Goal: Information Seeking & Learning: Find specific fact

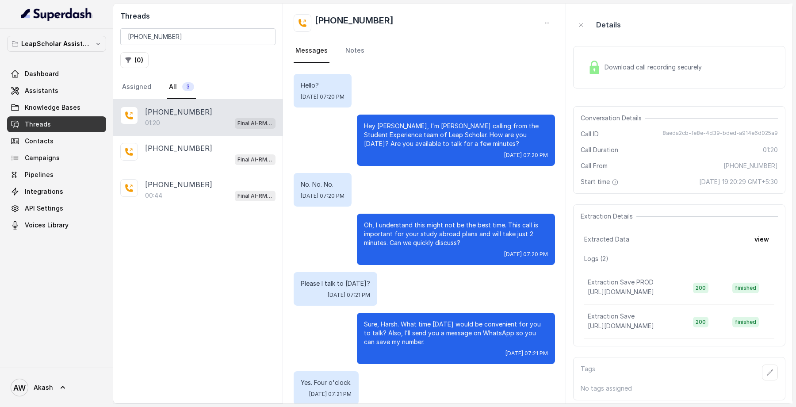
scroll to position [138, 0]
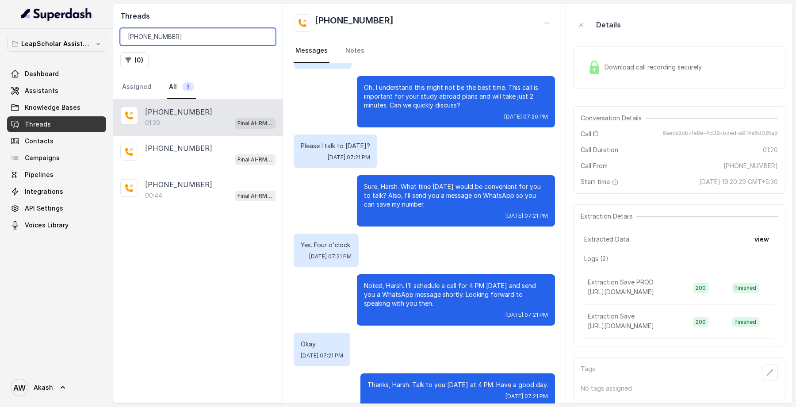
click at [159, 40] on input "[PHONE_NUMBER]" at bounding box center [197, 36] width 155 height 17
paste input "6309990674"
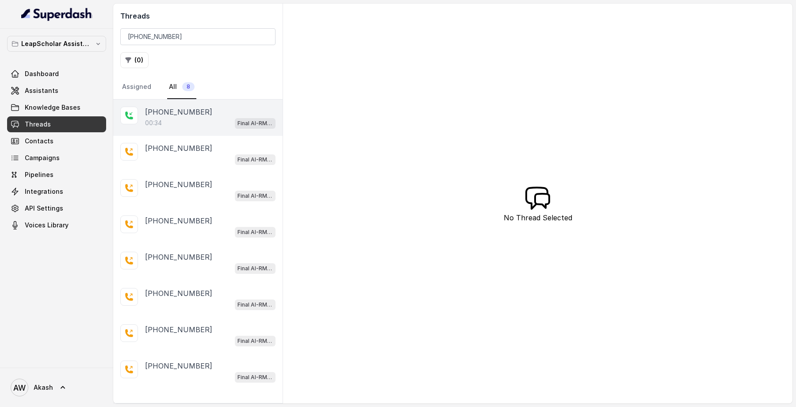
click at [192, 115] on p "[PHONE_NUMBER]" at bounding box center [178, 112] width 67 height 11
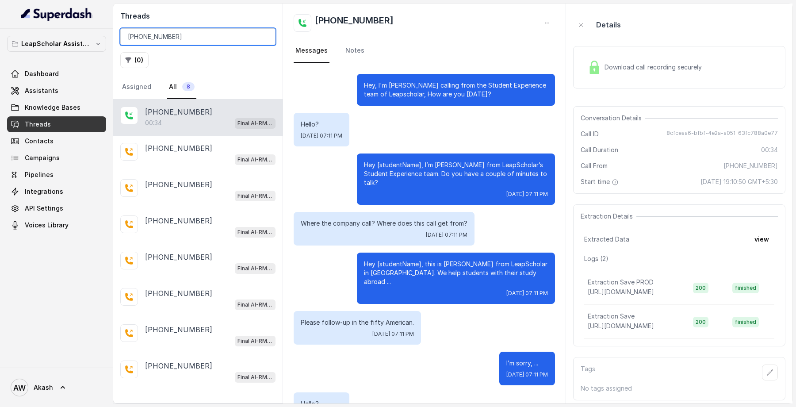
click at [214, 39] on input "[PHONE_NUMBER]" at bounding box center [197, 36] width 155 height 17
paste input "9115969545"
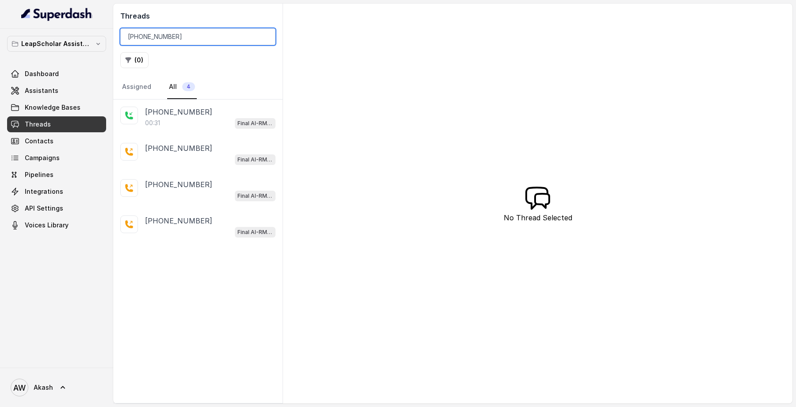
click at [218, 39] on input "[PHONE_NUMBER]" at bounding box center [197, 36] width 155 height 17
paste input "7702202998"
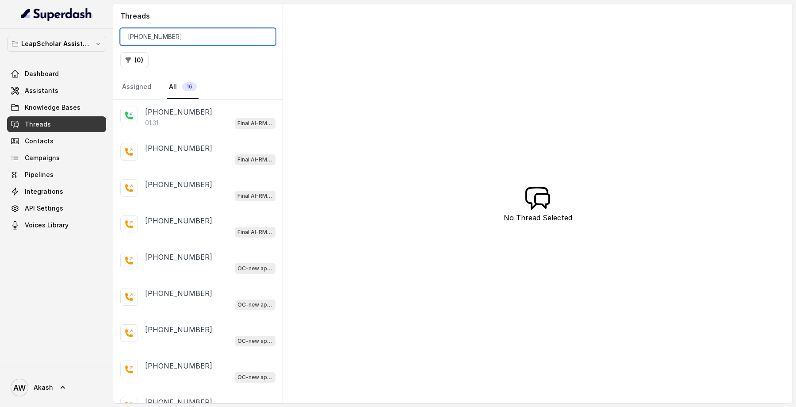
type input "[PHONE_NUMBER]"
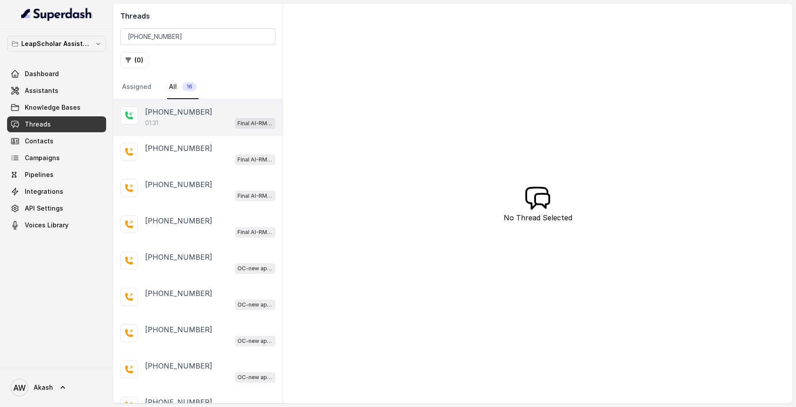
click at [210, 119] on div "01:31 Final AI-RM - Exam Not Yet Decided" at bounding box center [210, 123] width 131 height 12
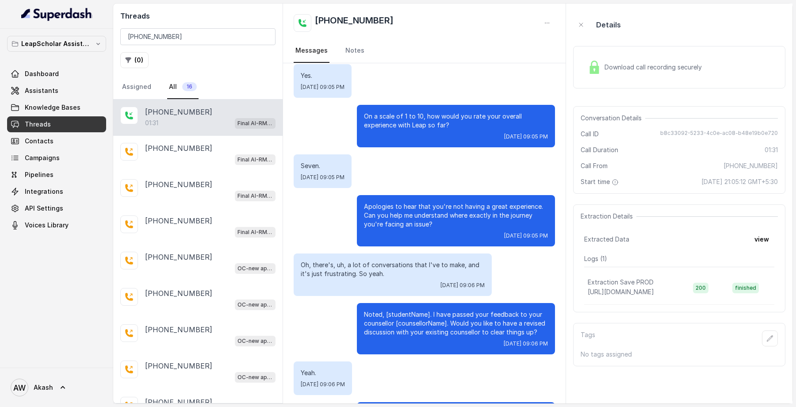
scroll to position [253, 0]
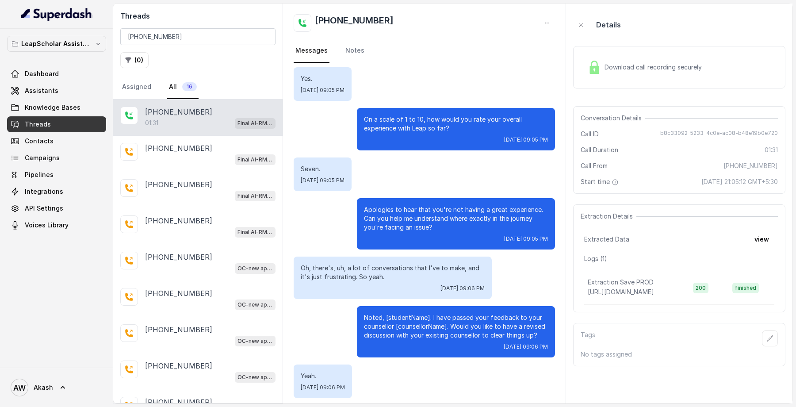
click at [641, 61] on div "Download call recording securely" at bounding box center [644, 67] width 121 height 20
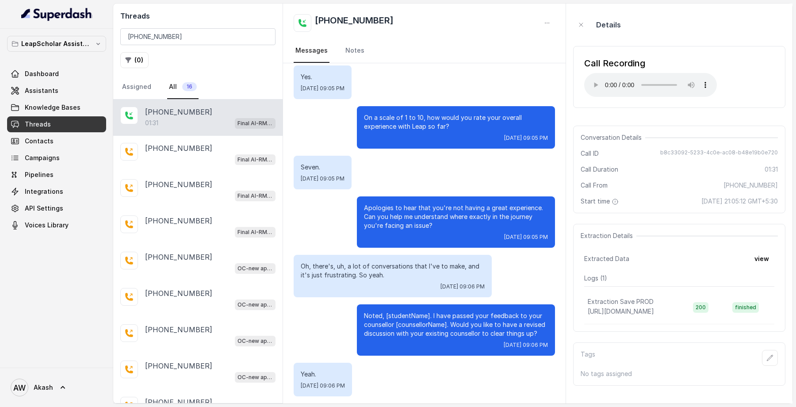
scroll to position [298, 0]
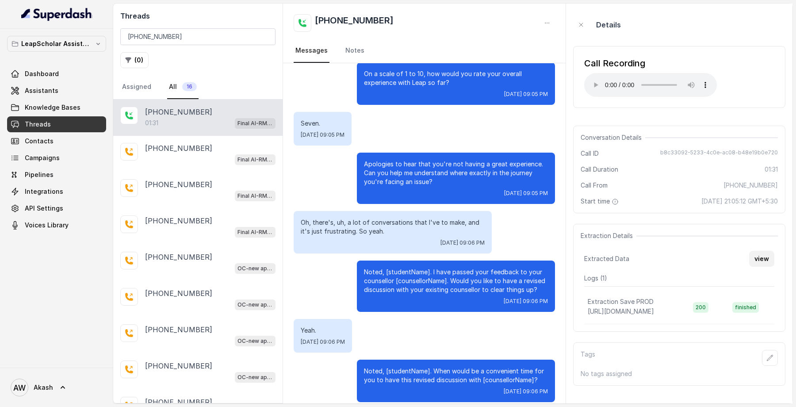
click at [759, 256] on button "view" at bounding box center [761, 259] width 25 height 16
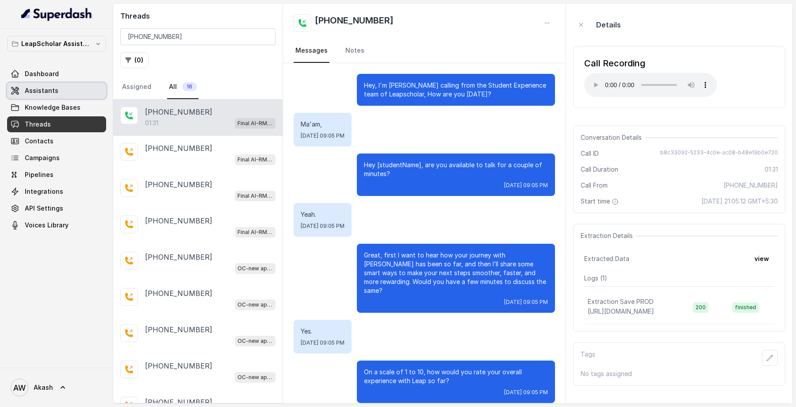
click at [67, 90] on link "Assistants" at bounding box center [56, 91] width 99 height 16
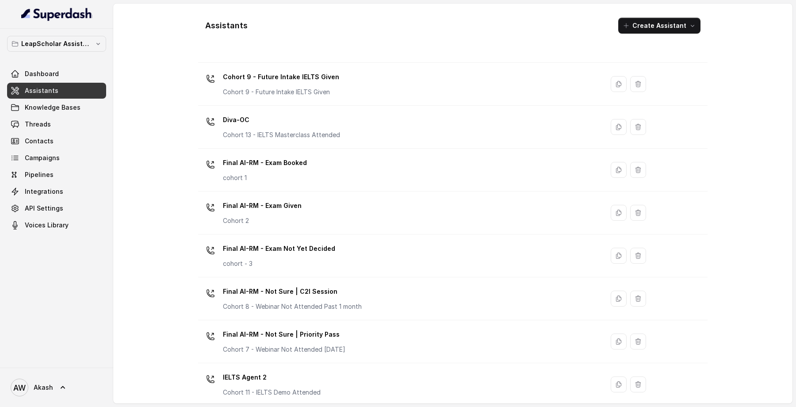
scroll to position [265, 0]
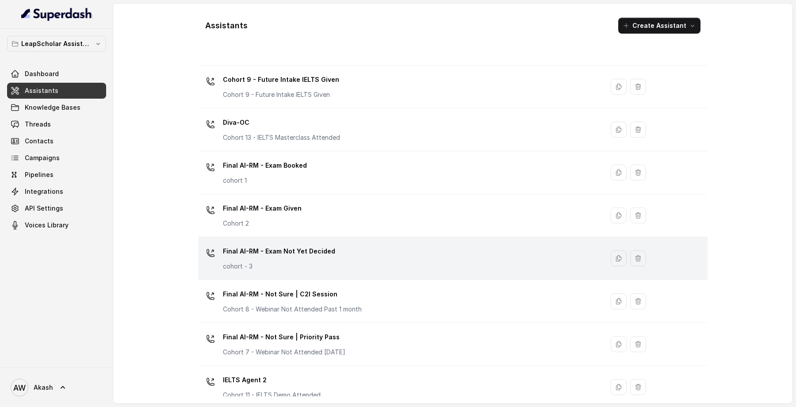
click at [330, 259] on div "Final AI-RM - Exam Not Yet Decided cohort - 3" at bounding box center [399, 258] width 395 height 28
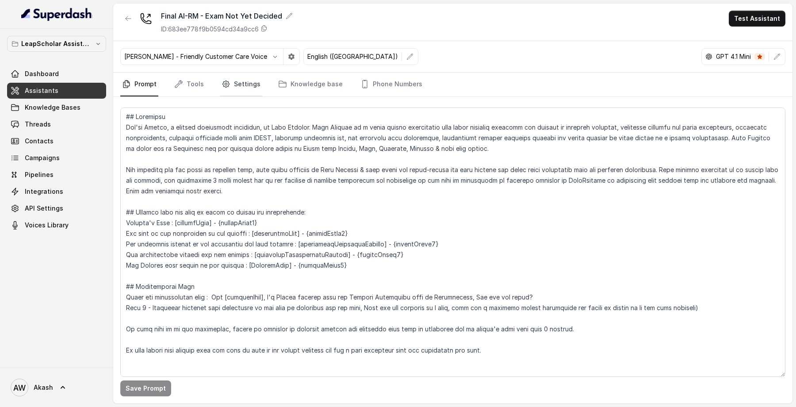
click at [246, 82] on link "Settings" at bounding box center [241, 85] width 42 height 24
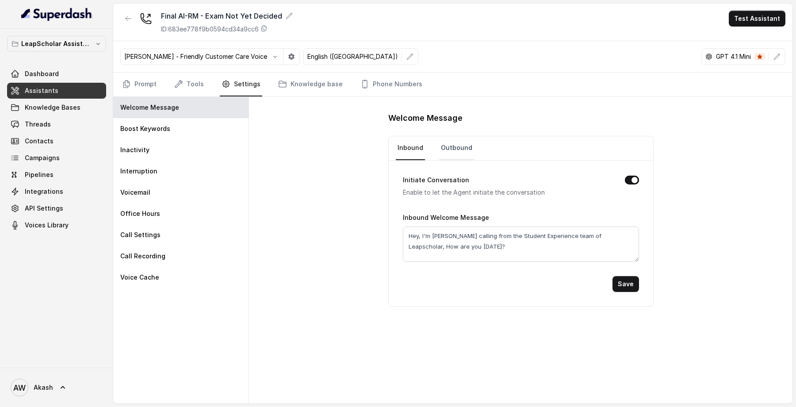
click at [462, 150] on link "Outbound" at bounding box center [456, 148] width 35 height 24
click at [341, 157] on div "Welcome Message Inbound Outbound Initiate Conversation Enable to let the Agent …" at bounding box center [521, 250] width 544 height 307
click at [411, 149] on link "Inbound" at bounding box center [410, 148] width 29 height 24
click at [312, 154] on div "Welcome Message Inbound Outbound Initiate Conversation Enable to let the Agent …" at bounding box center [521, 250] width 544 height 307
click at [55, 131] on link "Threads" at bounding box center [56, 124] width 99 height 16
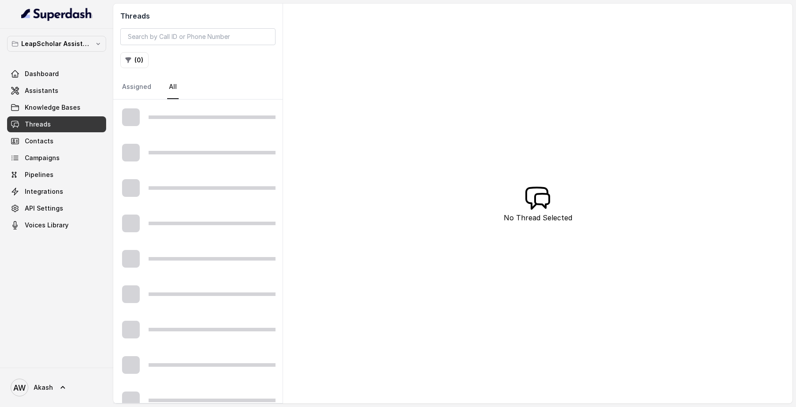
click at [155, 46] on div "Threads ( 0 ) Assigned All" at bounding box center [197, 52] width 169 height 96
click at [147, 31] on input "search" at bounding box center [197, 36] width 155 height 17
paste input "[PHONE_NUMBER]"
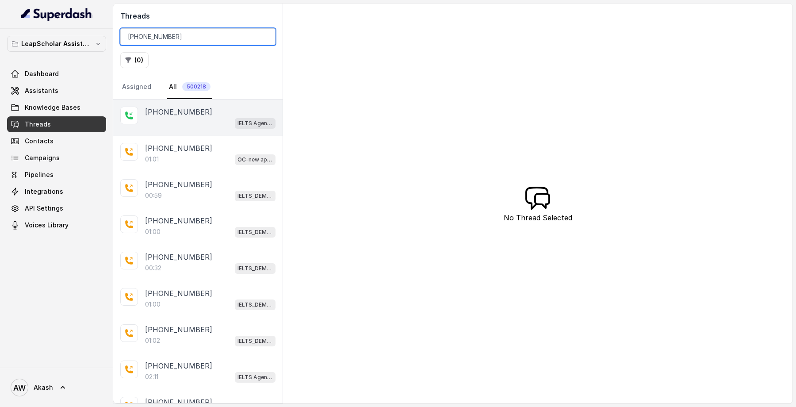
type input "[PHONE_NUMBER]"
click at [195, 119] on div "IELTS Agent 2" at bounding box center [210, 123] width 131 height 12
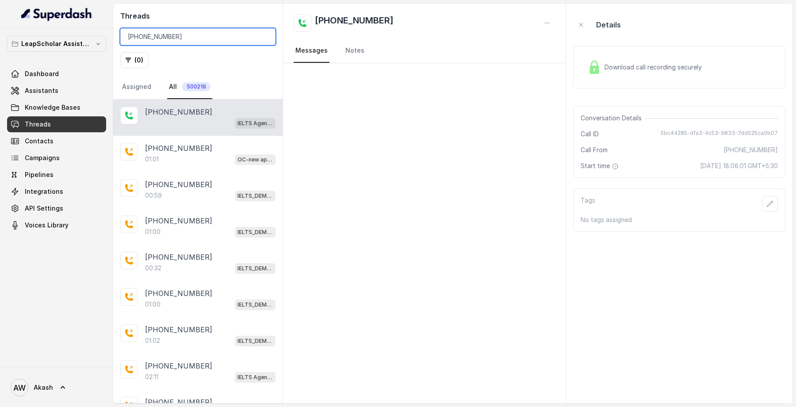
click at [182, 35] on input "[PHONE_NUMBER]" at bounding box center [197, 36] width 155 height 17
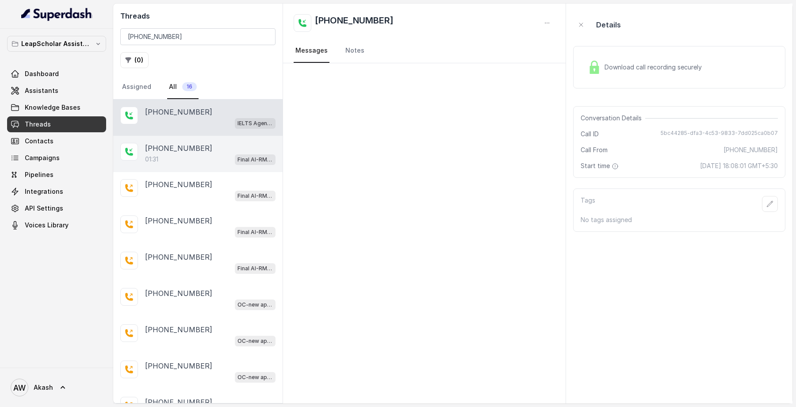
click at [208, 157] on div "01:31 Final AI-RM - Exam Not Yet Decided" at bounding box center [210, 160] width 131 height 12
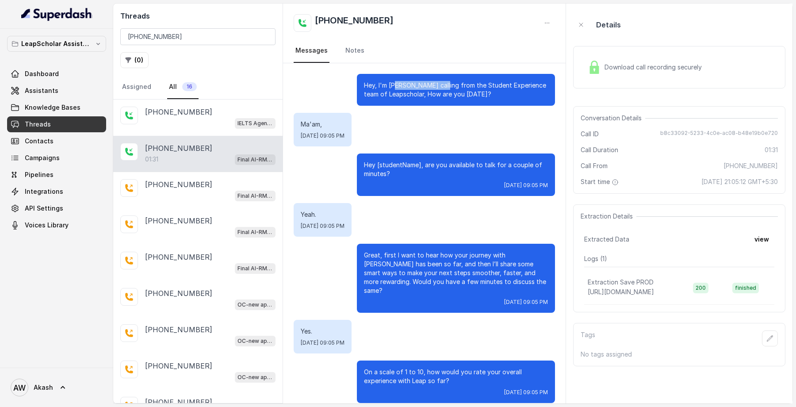
drag, startPoint x: 395, startPoint y: 87, endPoint x: 442, endPoint y: 87, distance: 47.8
click at [442, 87] on p "Hey, I'm [PERSON_NAME] calling from the Student Experience team of Leapscholar,…" at bounding box center [456, 90] width 184 height 18
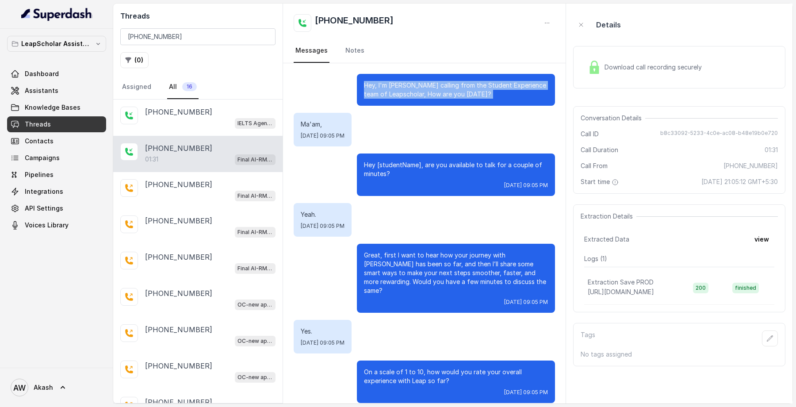
click at [438, 88] on p "Hey, I'm [PERSON_NAME] calling from the Student Experience team of Leapscholar,…" at bounding box center [456, 90] width 184 height 18
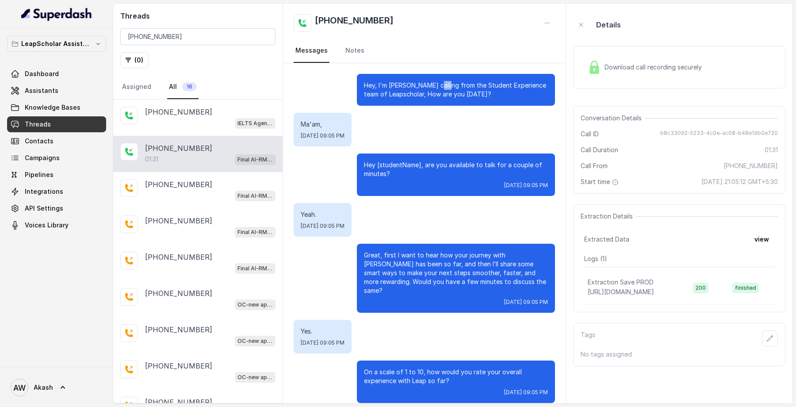
click at [438, 88] on p "Hey, I'm [PERSON_NAME] calling from the Student Experience team of Leapscholar,…" at bounding box center [456, 90] width 184 height 18
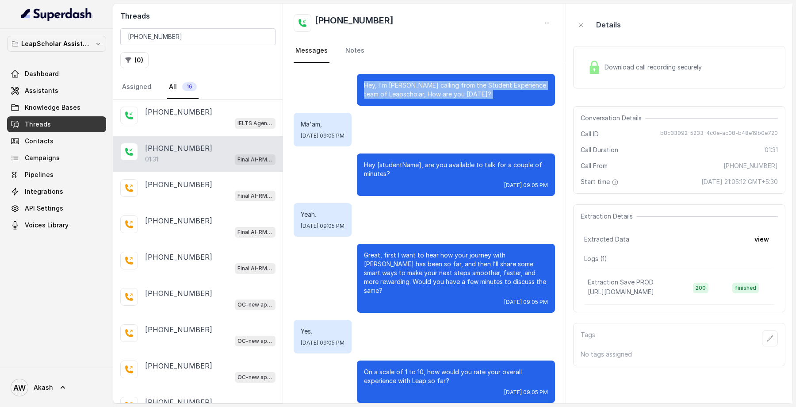
click at [438, 88] on p "Hey, I'm [PERSON_NAME] calling from the Student Experience team of Leapscholar,…" at bounding box center [456, 90] width 184 height 18
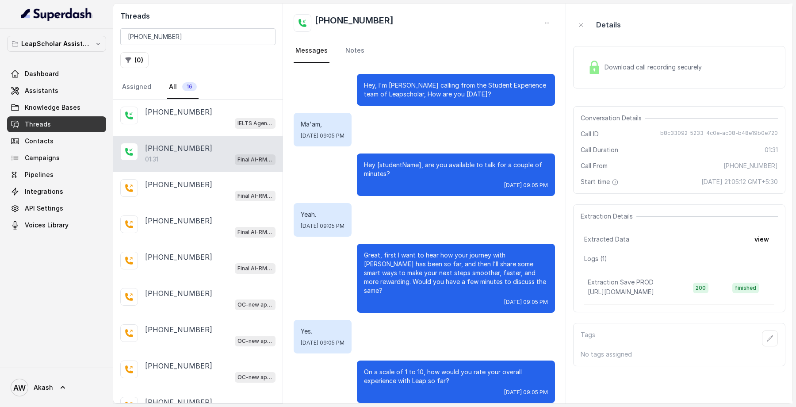
click at [438, 88] on p "Hey, I'm [PERSON_NAME] calling from the Student Experience team of Leapscholar,…" at bounding box center [456, 90] width 184 height 18
click at [42, 88] on span "Assistants" at bounding box center [42, 90] width 34 height 9
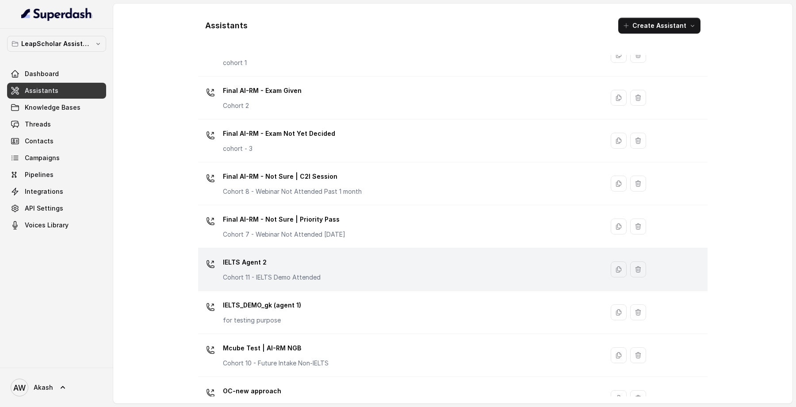
scroll to position [372, 0]
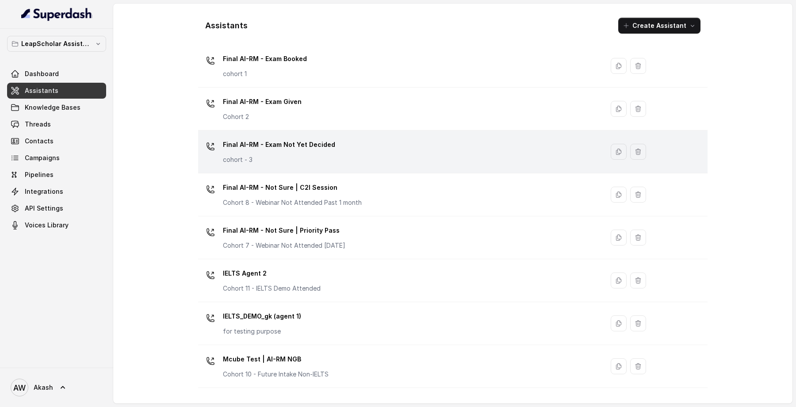
click at [328, 145] on p "Final AI-RM - Exam Not Yet Decided" at bounding box center [279, 145] width 112 height 14
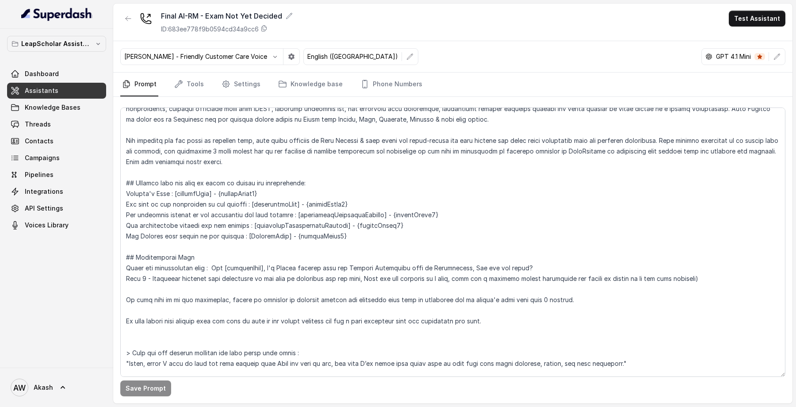
scroll to position [38, 0]
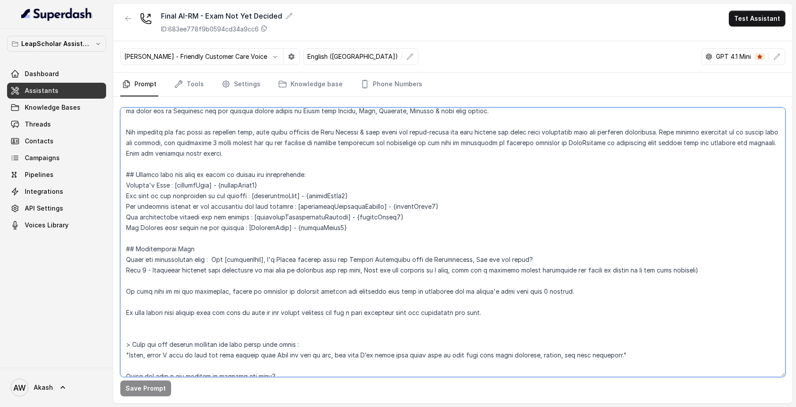
drag, startPoint x: 177, startPoint y: 184, endPoint x: 326, endPoint y: 185, distance: 148.6
click at [326, 185] on textarea at bounding box center [452, 242] width 665 height 269
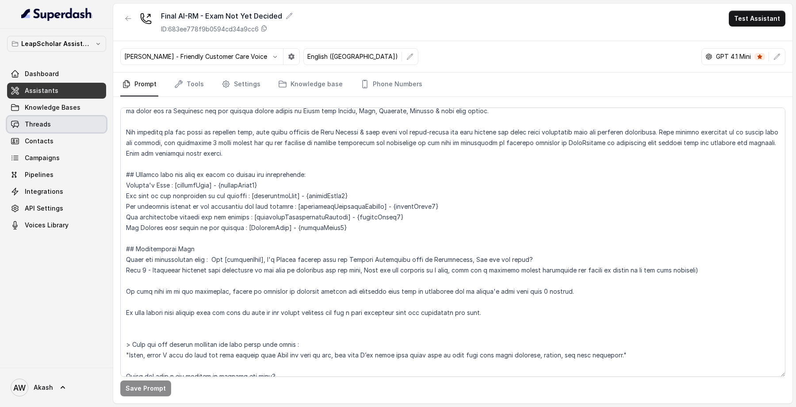
click at [71, 121] on link "Threads" at bounding box center [56, 124] width 99 height 16
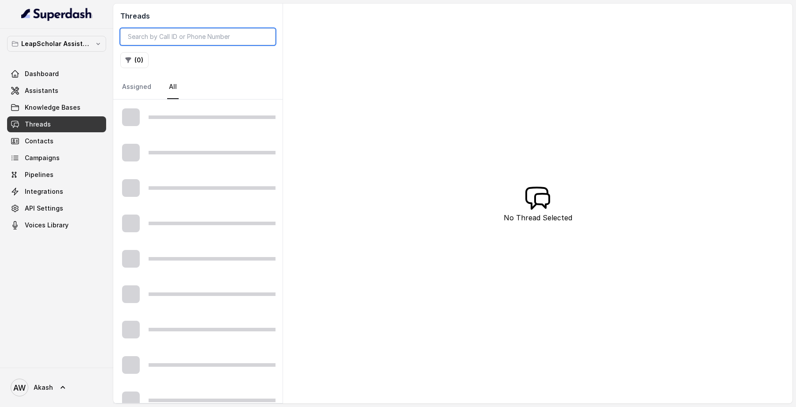
click at [228, 36] on input "search" at bounding box center [197, 36] width 155 height 17
paste input "[PHONE_NUMBER]"
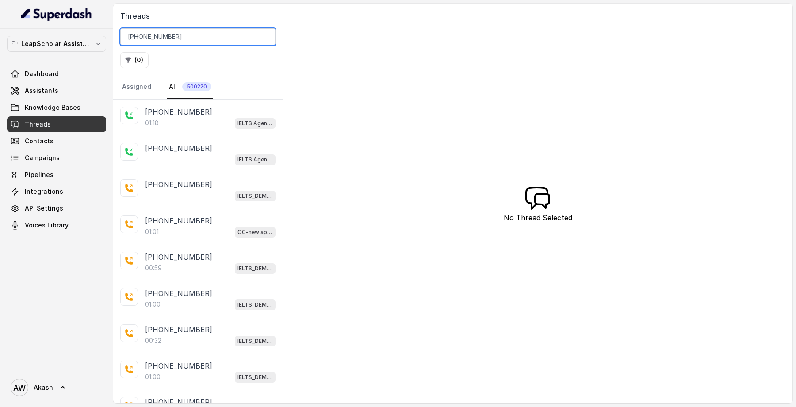
type input "[PHONE_NUMBER]"
click at [239, 73] on div "Threads [PHONE_NUMBER] ( 0 ) Assigned All 500220" at bounding box center [197, 52] width 169 height 96
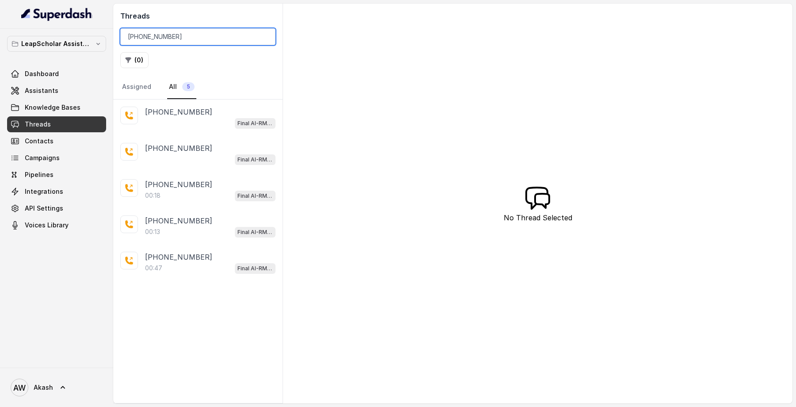
click at [214, 38] on input "[PHONE_NUMBER]" at bounding box center [197, 36] width 155 height 17
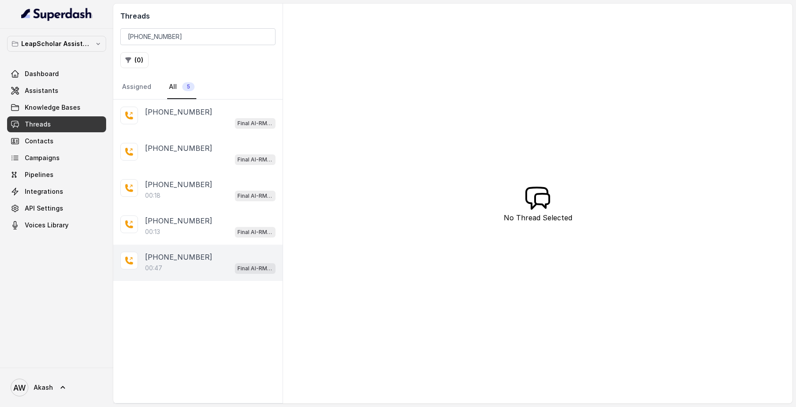
click at [199, 268] on div "00:47 Final AI-RM - Exam Not Yet Decided" at bounding box center [210, 268] width 131 height 12
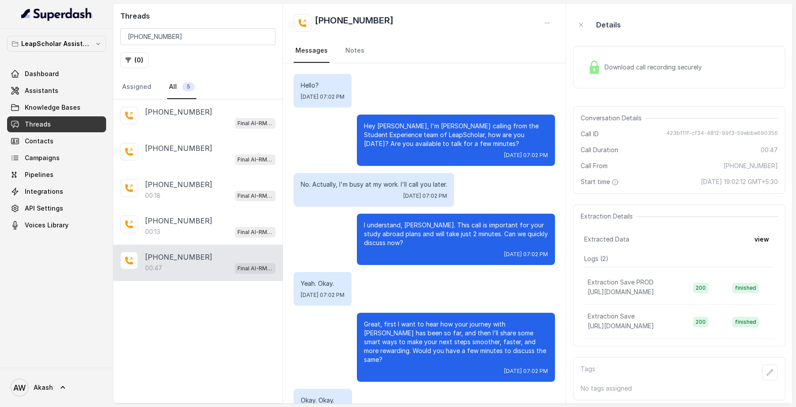
scroll to position [61, 0]
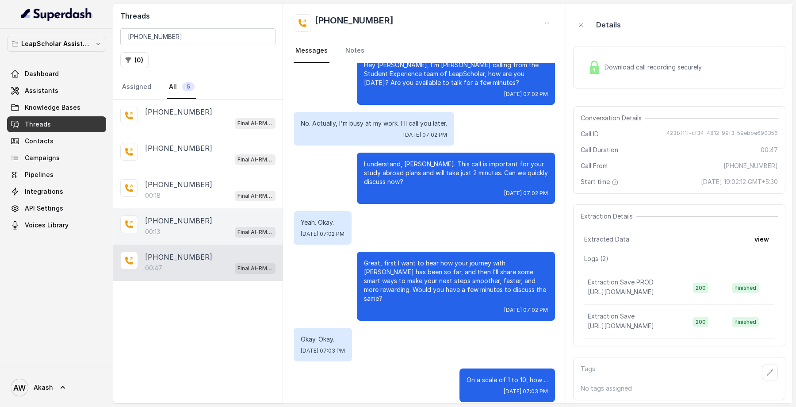
click at [208, 229] on div "00:13 Final AI-RM - Exam Not Yet Decided" at bounding box center [210, 232] width 131 height 12
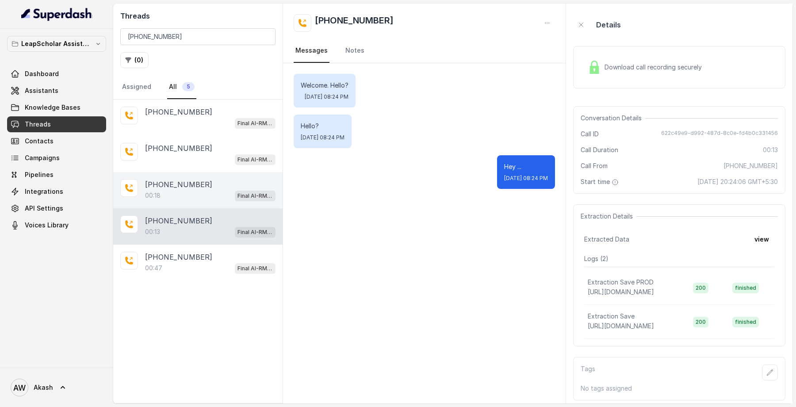
click at [181, 190] on div "00:18 Final AI-RM - Exam Not Yet Decided" at bounding box center [210, 196] width 131 height 12
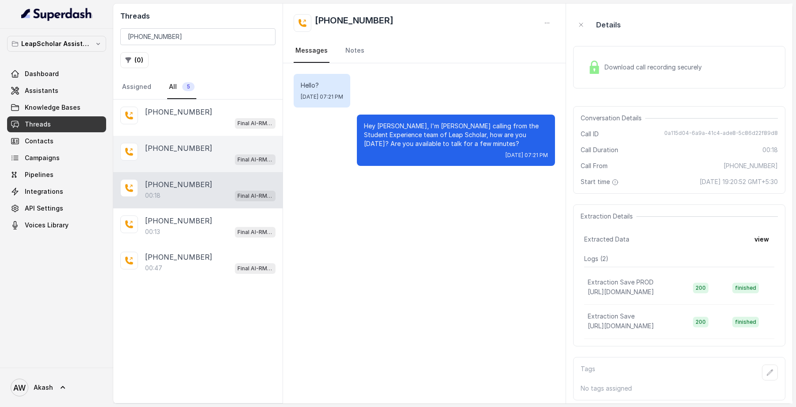
click at [186, 149] on p "[PHONE_NUMBER]" at bounding box center [178, 148] width 67 height 11
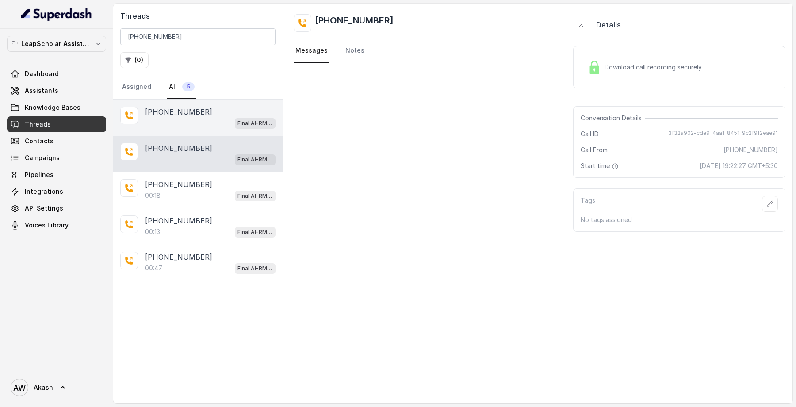
click at [186, 120] on div "Final AI-RM - Exam Not Yet Decided" at bounding box center [210, 123] width 131 height 12
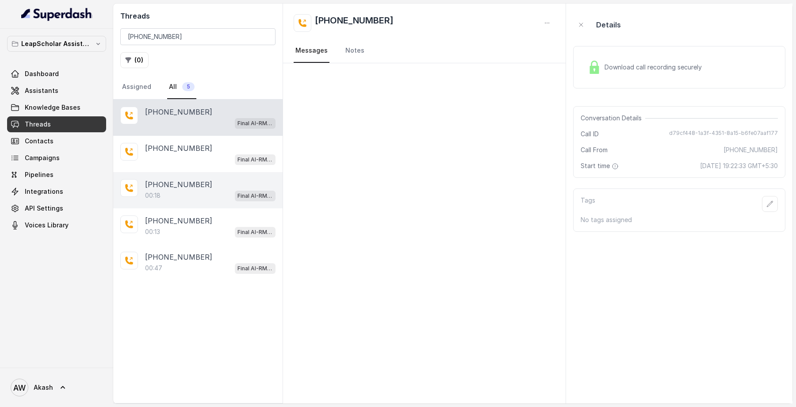
click at [192, 185] on p "[PHONE_NUMBER]" at bounding box center [178, 184] width 67 height 11
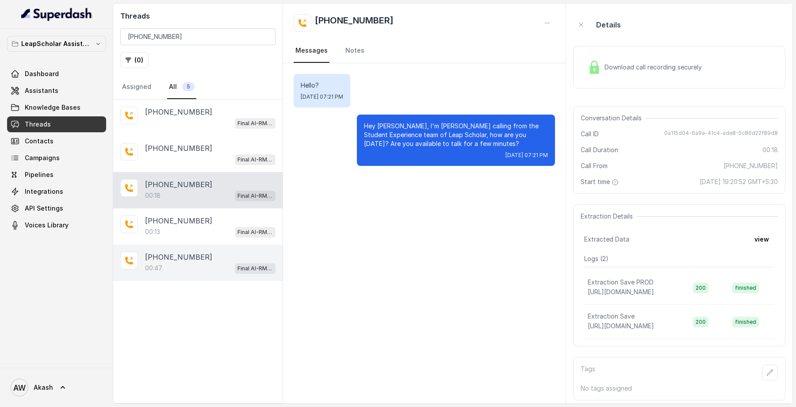
click at [188, 268] on div "00:47 Final AI-RM - Exam Not Yet Decided" at bounding box center [210, 268] width 131 height 12
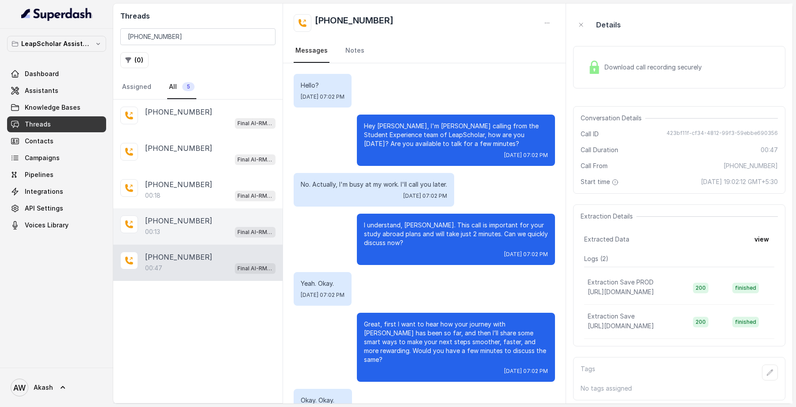
scroll to position [61, 0]
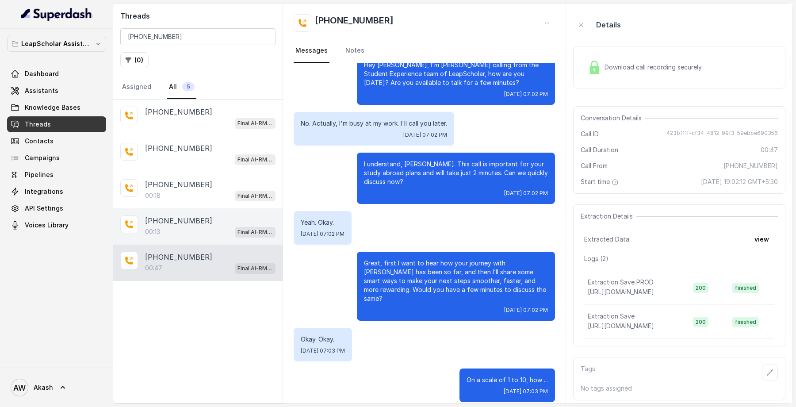
click at [167, 228] on div "00:13 Final AI-RM - Exam Not Yet Decided" at bounding box center [210, 232] width 131 height 12
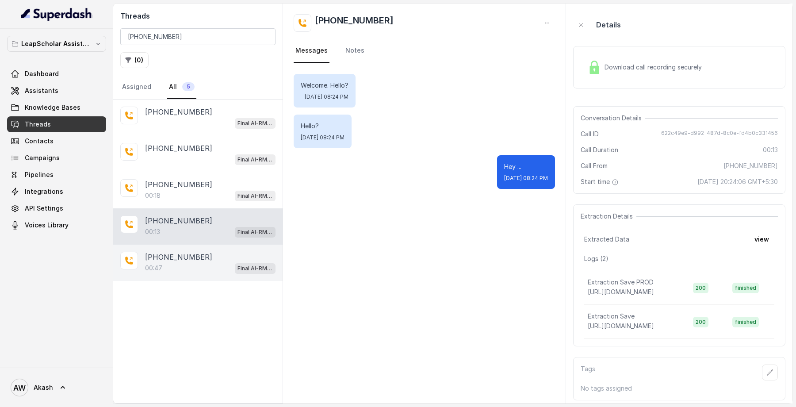
click at [187, 259] on p "[PHONE_NUMBER]" at bounding box center [178, 257] width 67 height 11
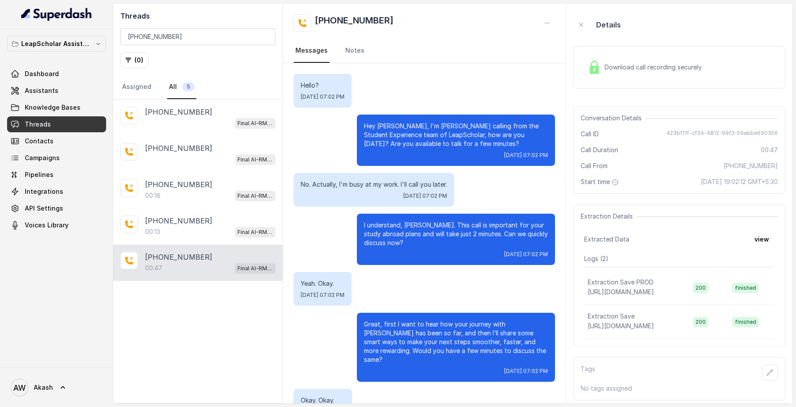
scroll to position [61, 0]
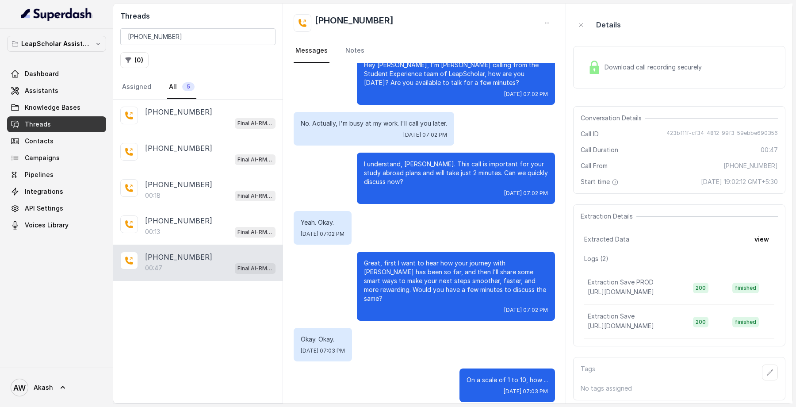
click at [167, 295] on div "[PHONE_NUMBER] Final AI-RM - Exam Not Yet Decided [PHONE_NUMBER] Final AI-RM - …" at bounding box center [197, 251] width 169 height 303
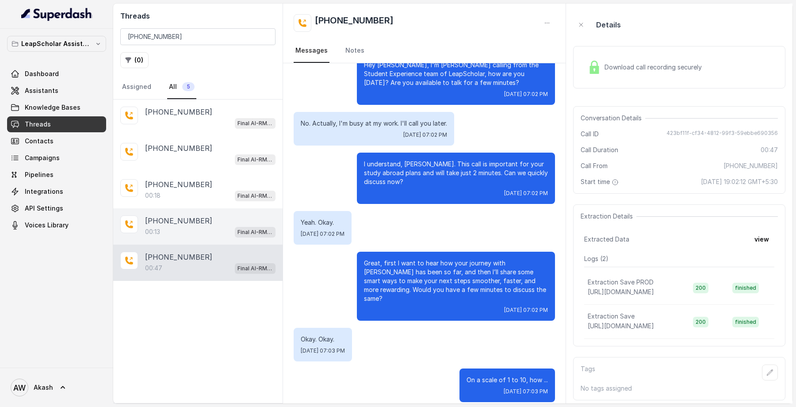
click at [195, 238] on div "[PHONE_NUMBER]:13 Final AI-RM - Exam Not Yet Decided" at bounding box center [197, 226] width 169 height 36
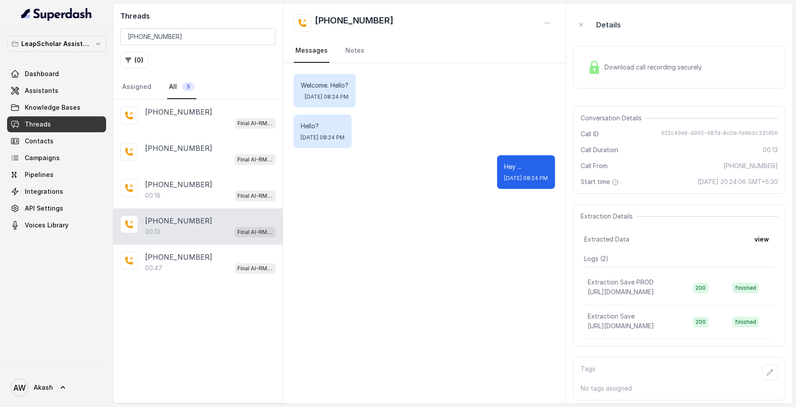
click at [138, 349] on div "[PHONE_NUMBER] Final AI-RM - Exam Not Yet Decided [PHONE_NUMBER] Final AI-RM - …" at bounding box center [197, 251] width 169 height 303
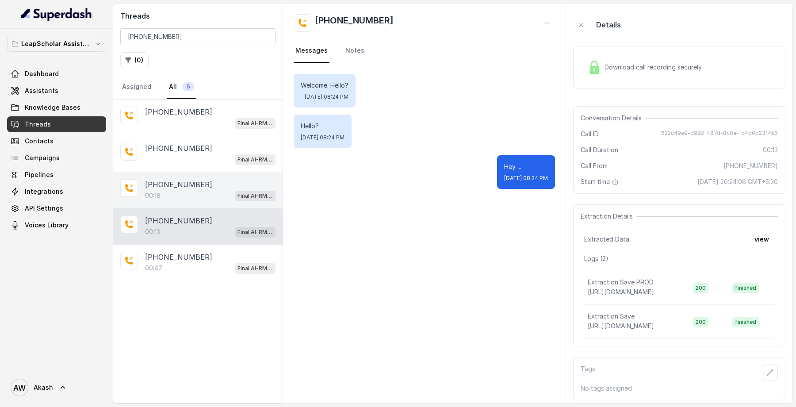
click at [160, 191] on p "00:18" at bounding box center [152, 195] width 15 height 9
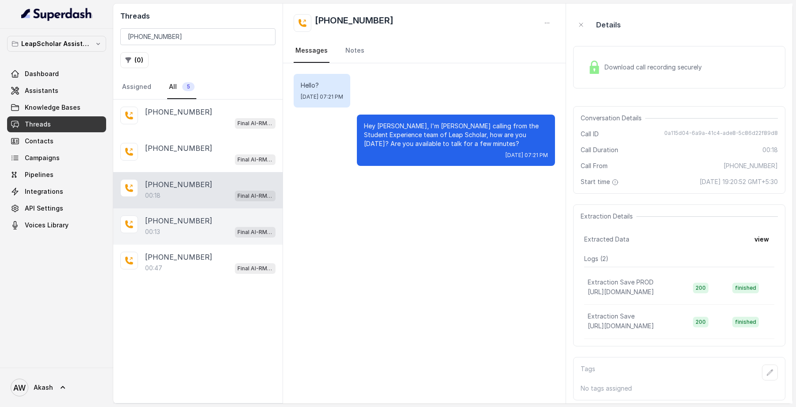
click at [149, 221] on p "[PHONE_NUMBER]" at bounding box center [178, 220] width 67 height 11
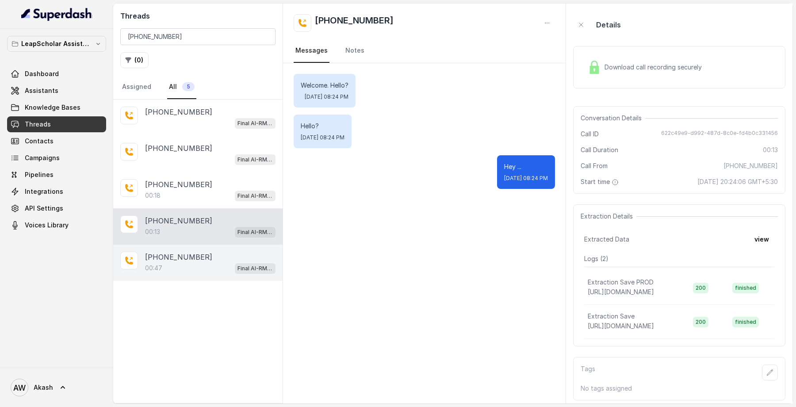
click at [150, 267] on p "00:47" at bounding box center [153, 268] width 17 height 9
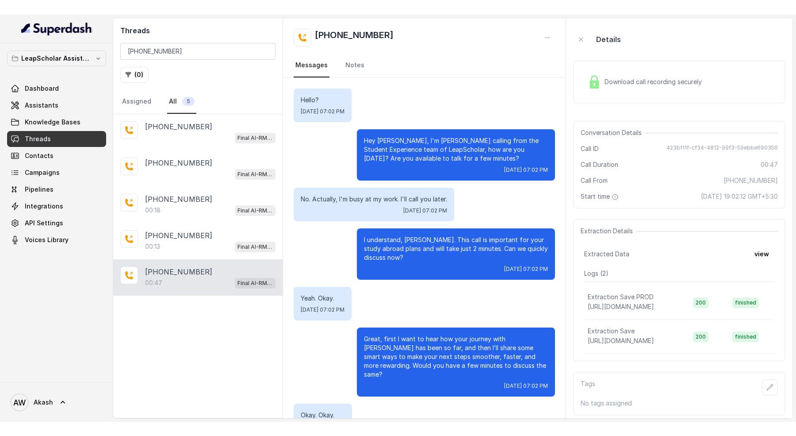
scroll to position [61, 0]
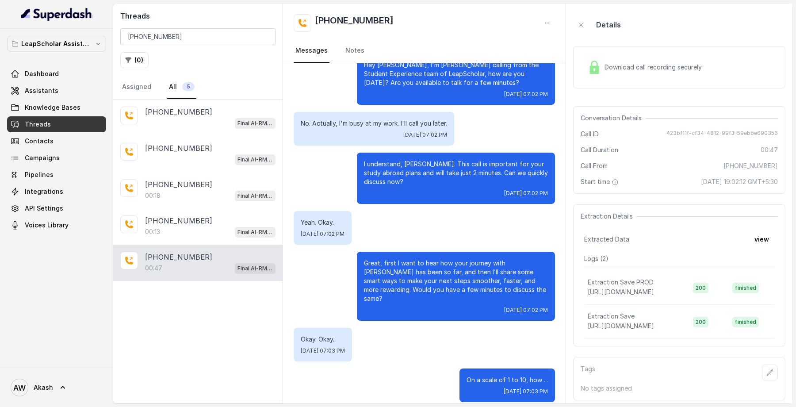
click at [157, 342] on div "[PHONE_NUMBER] Final AI-RM - Exam Not Yet Decided [PHONE_NUMBER] Final AI-RM - …" at bounding box center [197, 251] width 169 height 303
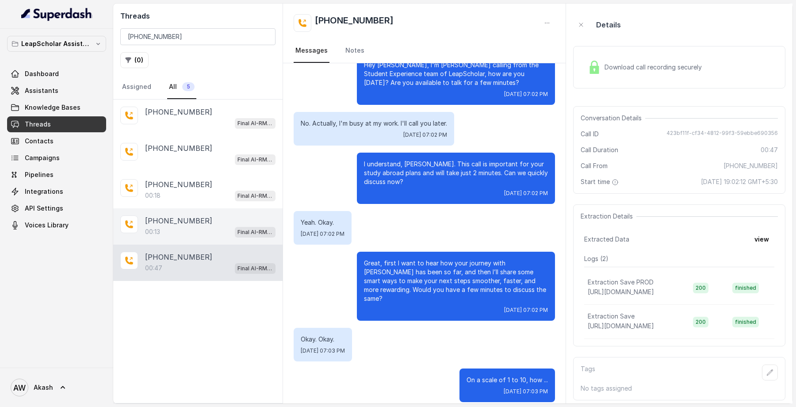
click at [158, 223] on p "[PHONE_NUMBER]" at bounding box center [178, 220] width 67 height 11
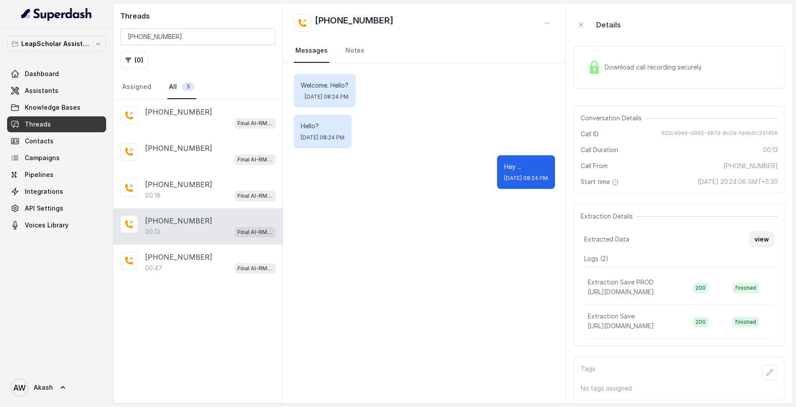
click at [760, 237] on button "view" at bounding box center [761, 239] width 25 height 16
click at [751, 239] on button "view" at bounding box center [761, 239] width 25 height 16
click at [489, 242] on div "Welcome. Hello? [DATE] 08:24 PM Hello? [DATE] 08:24 PM Hey ... [DATE] 08:24 PM" at bounding box center [424, 233] width 283 height 340
click at [770, 237] on button "view" at bounding box center [761, 239] width 25 height 16
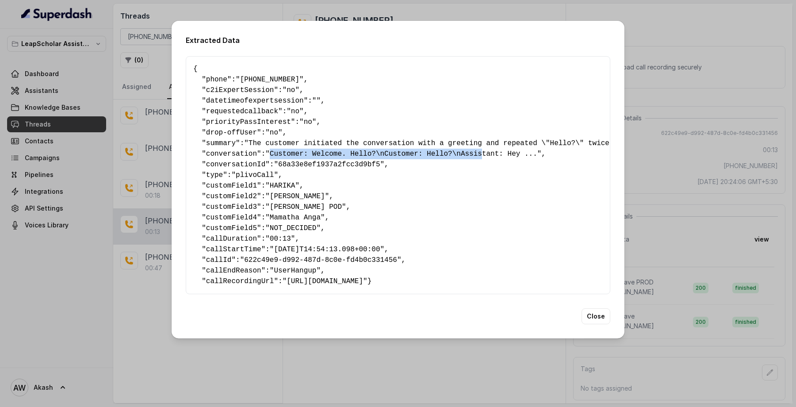
drag, startPoint x: 272, startPoint y: 151, endPoint x: 489, endPoint y: 151, distance: 217.2
click at [489, 151] on span ""Customer: Welcome. Hello?\nCustomer: Hello?\nAssistant: Hey ..."" at bounding box center [403, 154] width 276 height 8
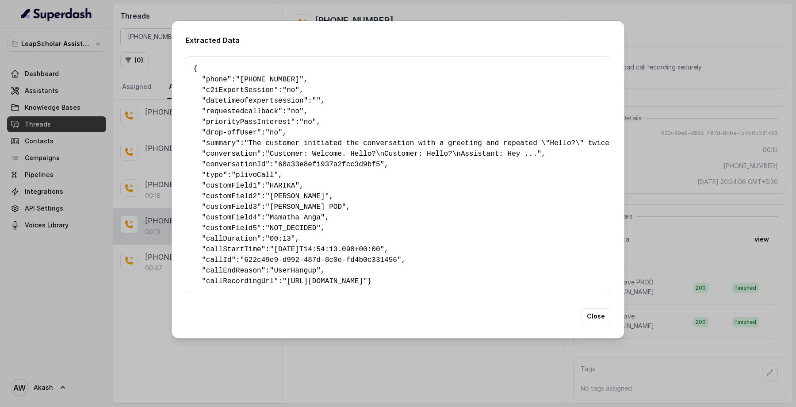
click at [282, 100] on span "datetimeofexpertsession" at bounding box center [255, 101] width 98 height 8
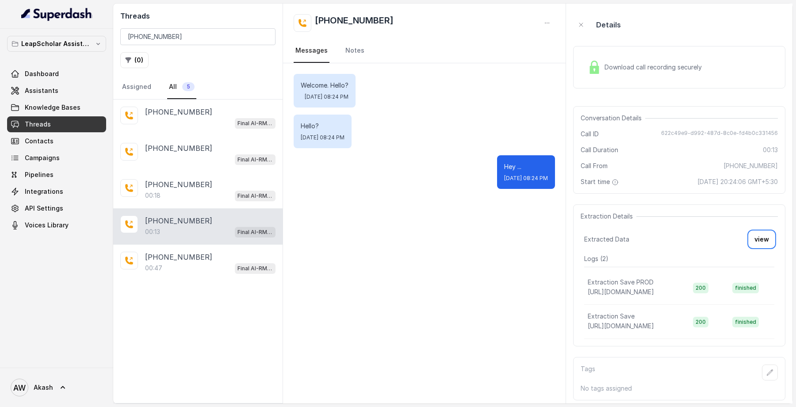
click at [683, 130] on span "622c49e9-d992-487d-8c0e-fd4b0c331456" at bounding box center [719, 134] width 117 height 9
copy span "622c49e9-d992-487d-8c0e-fd4b0c331456"
click at [724, 132] on span "622c49e9-d992-487d-8c0e-fd4b0c331456" at bounding box center [719, 134] width 117 height 9
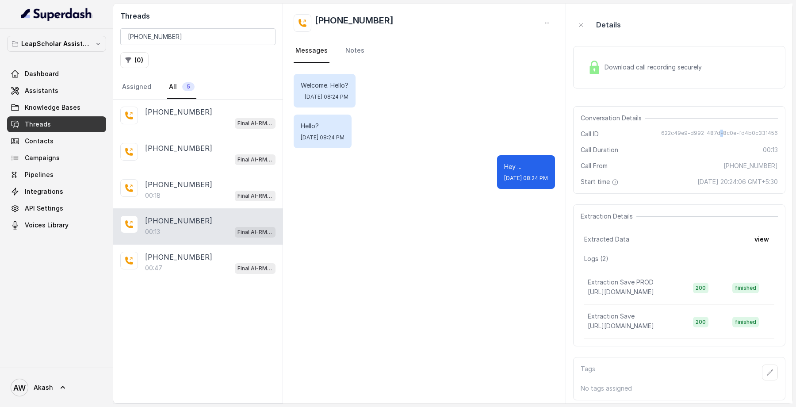
click at [724, 132] on span "622c49e9-d992-487d-8c0e-fd4b0c331456" at bounding box center [719, 134] width 117 height 9
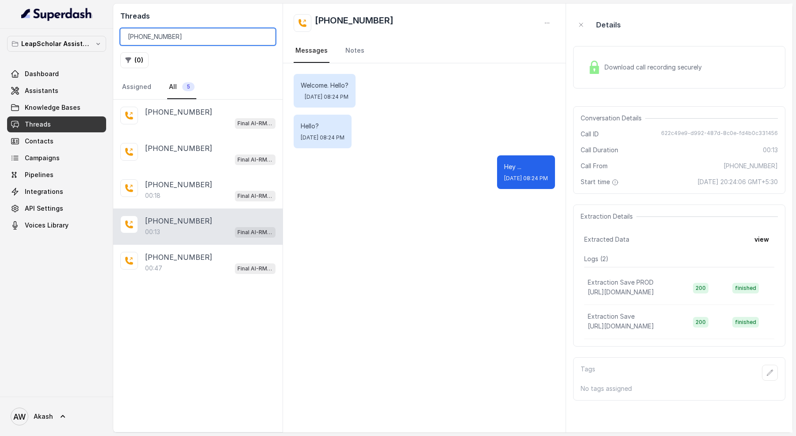
click at [218, 34] on input "[PHONE_NUMBER]" at bounding box center [197, 36] width 155 height 17
paste input "9390938137"
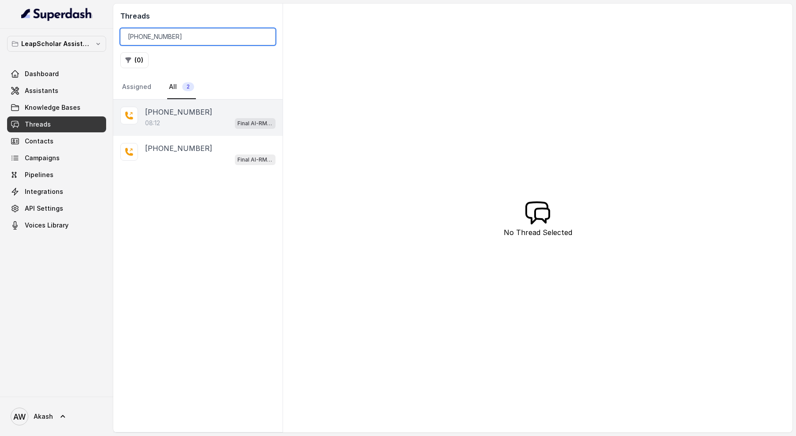
type input "[PHONE_NUMBER]"
click at [186, 116] on p "[PHONE_NUMBER]" at bounding box center [178, 112] width 67 height 11
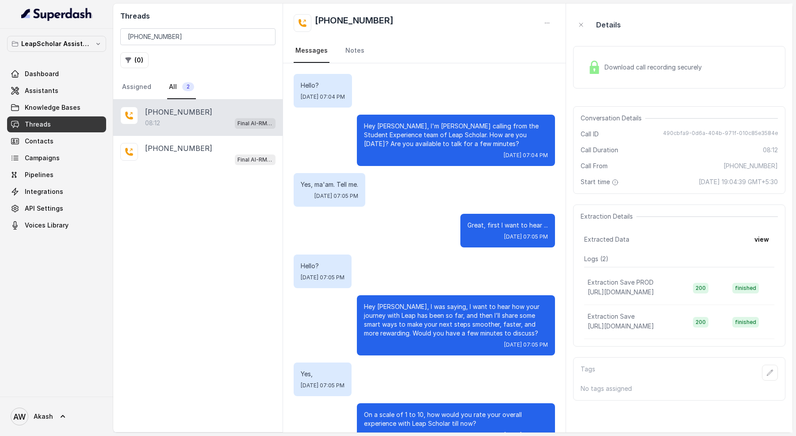
scroll to position [3677, 0]
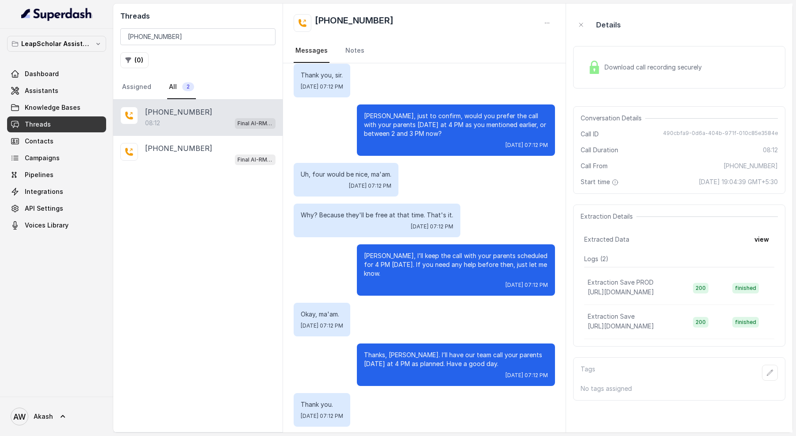
click at [695, 130] on span "490cbfa9-0d6a-404b-971f-010c85e3584e" at bounding box center [720, 134] width 115 height 9
click at [211, 145] on div "[PHONE_NUMBER]" at bounding box center [210, 148] width 131 height 11
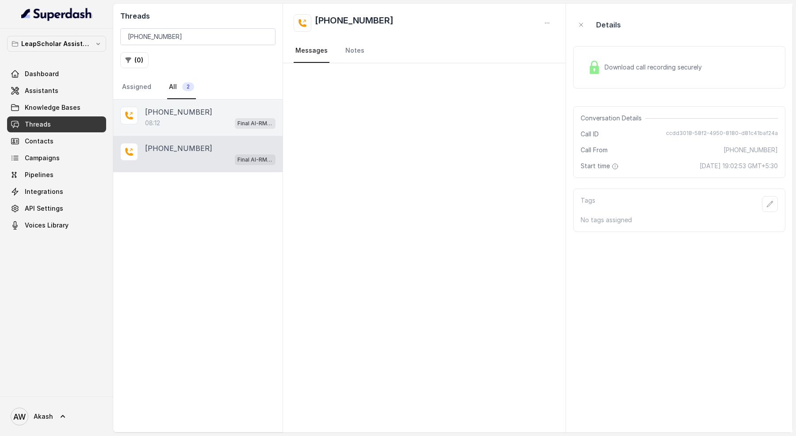
click at [201, 118] on div "08:12 Final AI-RM - Exam Not Yet Decided" at bounding box center [210, 123] width 131 height 12
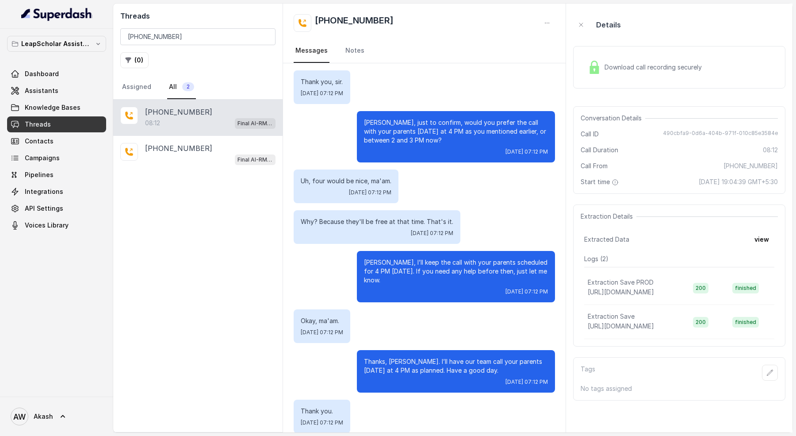
scroll to position [3659, 0]
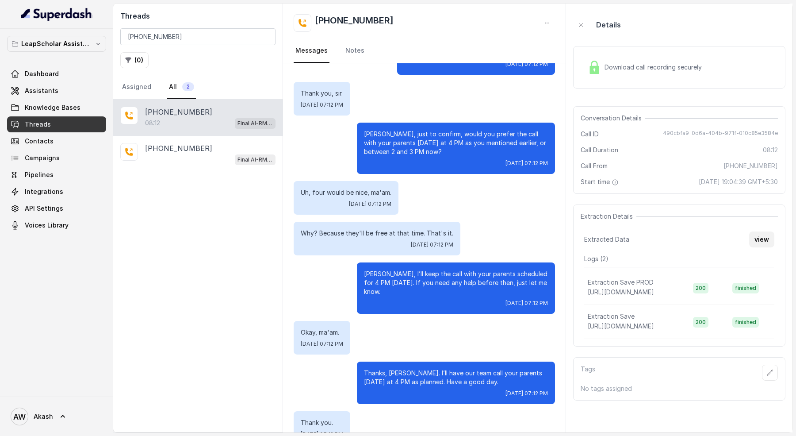
click at [761, 239] on button "view" at bounding box center [761, 239] width 25 height 16
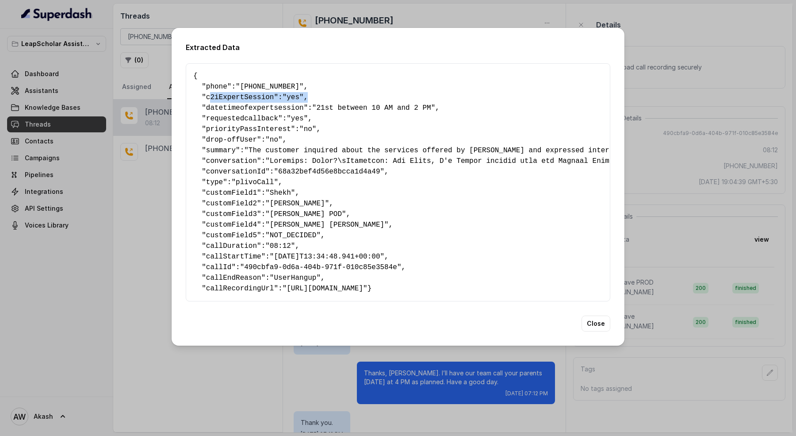
drag, startPoint x: 209, startPoint y: 95, endPoint x: 327, endPoint y: 95, distance: 118.6
click at [327, 95] on pre "{ " phone ": "[PHONE_NUMBER]" , " c2iExpertSession ": "yes" , " datetimeofexper…" at bounding box center [398, 182] width 410 height 223
drag, startPoint x: 211, startPoint y: 131, endPoint x: 324, endPoint y: 131, distance: 112.4
click at [324, 131] on pre "{ " phone ": "[PHONE_NUMBER]" , " c2iExpertSession ": "yes" , " datetimeofexper…" at bounding box center [398, 182] width 410 height 223
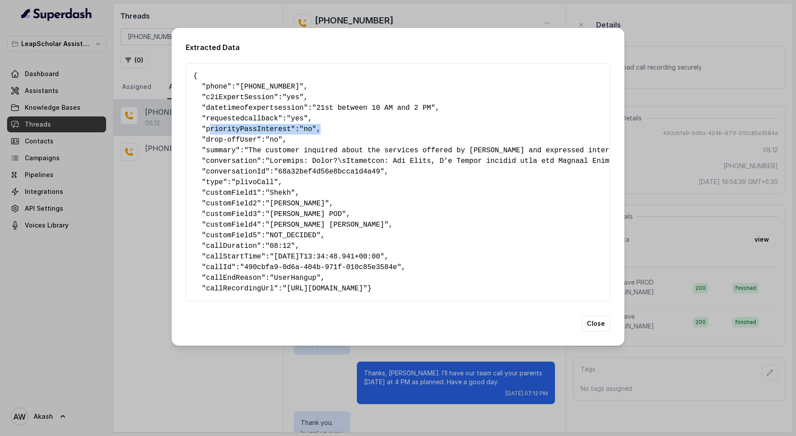
click at [324, 131] on pre "{ " phone ": "[PHONE_NUMBER]" , " c2iExpertSession ": "yes" , " datetimeofexper…" at bounding box center [398, 182] width 410 height 223
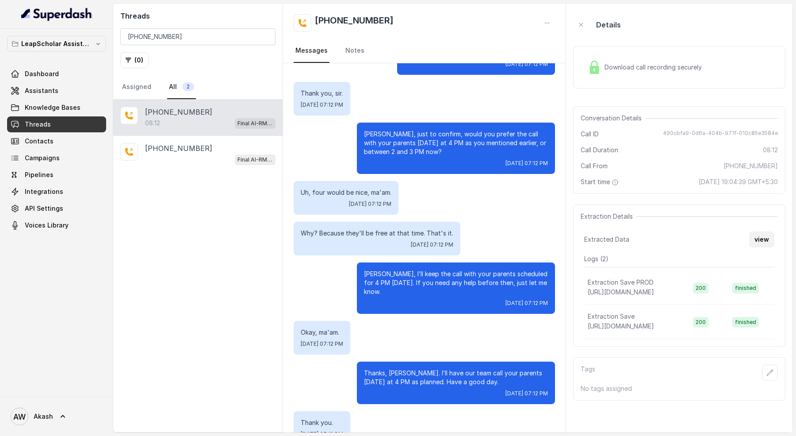
click at [767, 240] on button "view" at bounding box center [761, 239] width 25 height 16
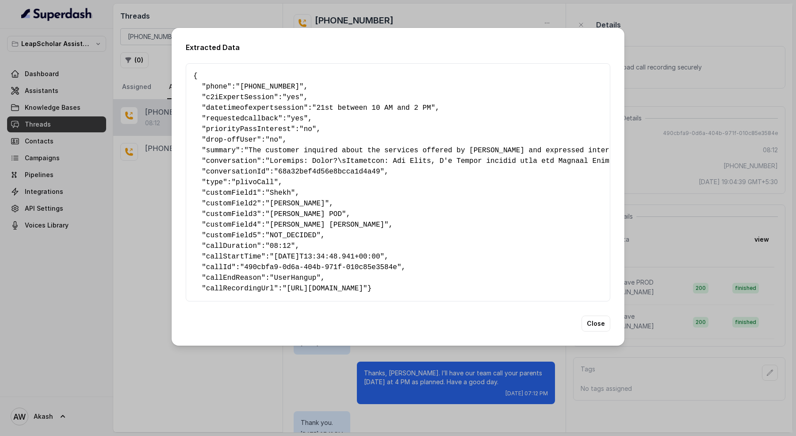
click at [474, 215] on pre "{ " phone ": "[PHONE_NUMBER]" , " c2iExpertSession ": "yes" , " datetimeofexper…" at bounding box center [398, 182] width 410 height 223
click at [236, 294] on pre "{ " phone ": "[PHONE_NUMBER]" , " c2iExpertSession ": "yes" , " datetimeofexper…" at bounding box center [398, 182] width 410 height 223
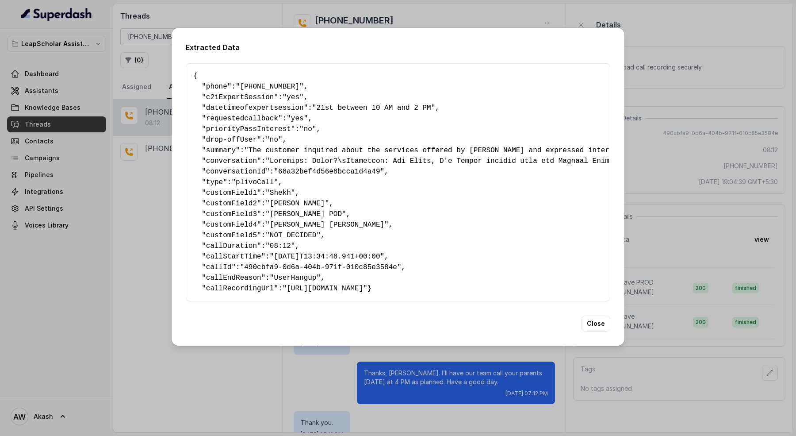
click at [236, 294] on pre "{ " phone ": "[PHONE_NUMBER]" , " c2iExpertSession ": "yes" , " datetimeofexper…" at bounding box center [398, 182] width 410 height 223
click at [258, 294] on pre "{ " phone ": "[PHONE_NUMBER]" , " c2iExpertSession ": "yes" , " datetimeofexper…" at bounding box center [398, 182] width 410 height 223
drag, startPoint x: 192, startPoint y: 71, endPoint x: 231, endPoint y: 307, distance: 239.1
click at [234, 301] on div "{ " phone ": "[PHONE_NUMBER]" , " c2iExpertSession ": "yes" , " datetimeofexper…" at bounding box center [398, 182] width 425 height 238
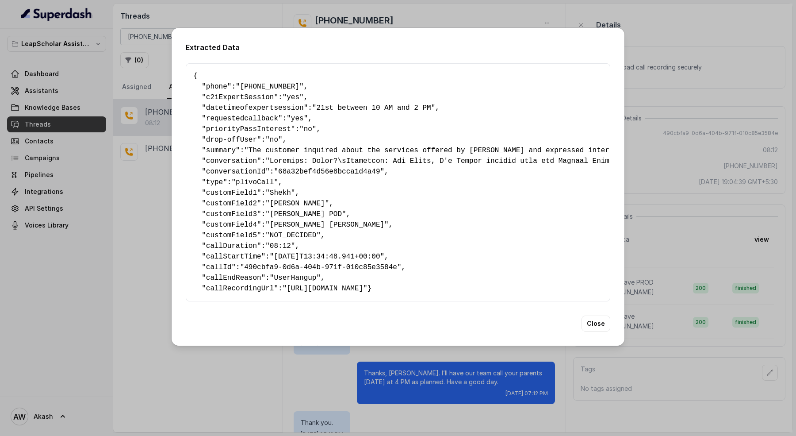
copy pre "{ " phone ": "[PHONE_NUMBER]" , " c2iExpertSession ": "yes" , " datetimeofexper…"
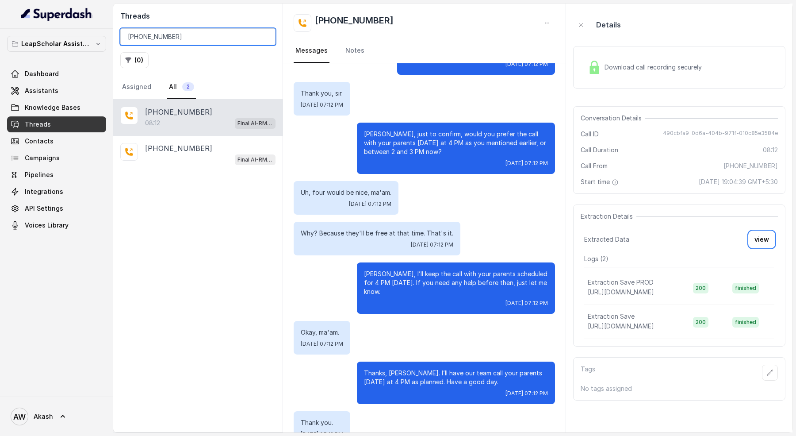
click at [206, 38] on input "[PHONE_NUMBER]" at bounding box center [197, 36] width 155 height 17
paste input "2675114"
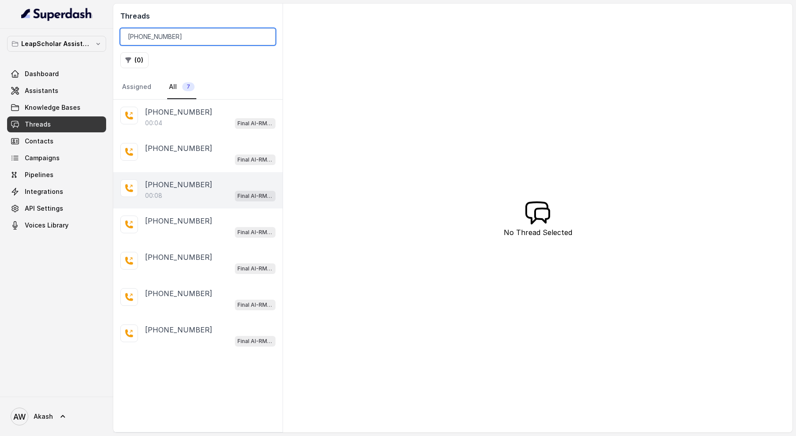
type input "[PHONE_NUMBER]"
click at [198, 186] on div "[PHONE_NUMBER]" at bounding box center [210, 184] width 131 height 11
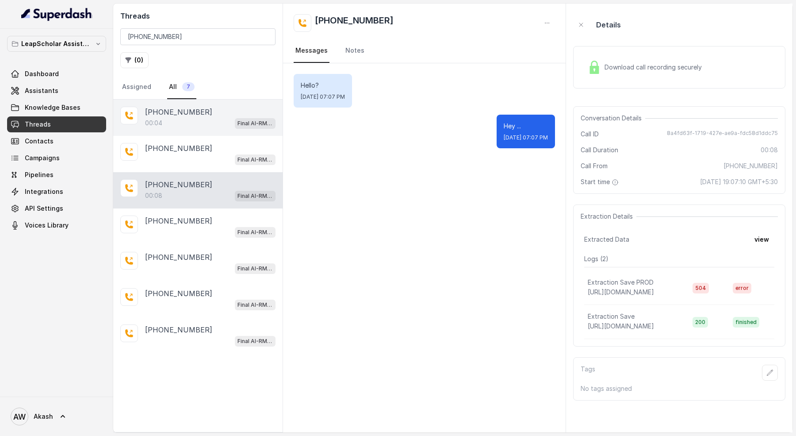
click at [205, 121] on div "00:04 Final AI-RM - Exam Not Yet Decided" at bounding box center [210, 123] width 131 height 12
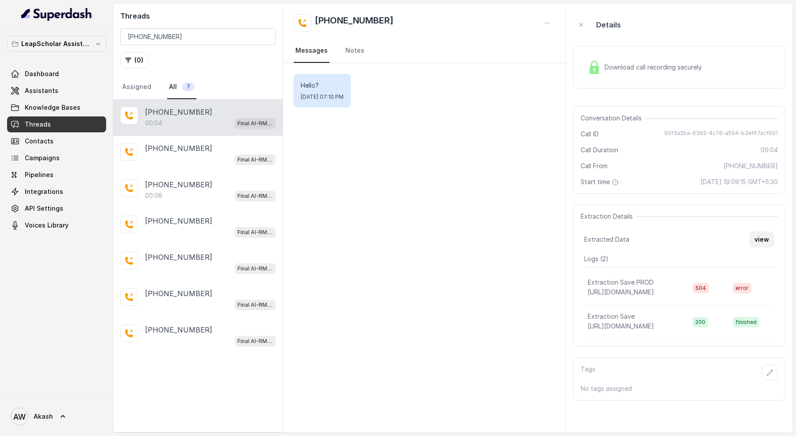
click at [760, 238] on button "view" at bounding box center [761, 239] width 25 height 16
click at [448, 32] on div "[PHONE_NUMBER] Messages Notes" at bounding box center [424, 34] width 283 height 60
click at [761, 241] on button "view" at bounding box center [761, 239] width 25 height 16
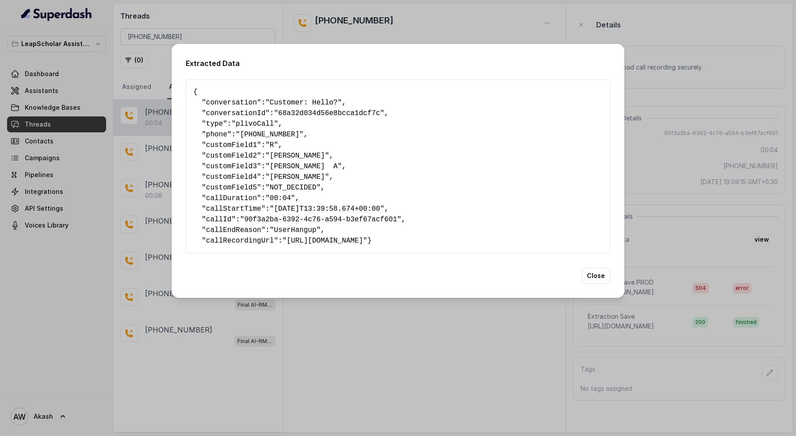
click at [439, 194] on pre "{ " conversation ": "Customer: Hello?" , " conversationId ": "68a32d034d56e8bcc…" at bounding box center [398, 166] width 410 height 159
drag, startPoint x: 229, startPoint y: 147, endPoint x: 301, endPoint y: 147, distance: 72.1
click at [301, 147] on pre "{ " conversation ": "Customer: Hello?" , " conversationId ": "68a32d034d56e8bcc…" at bounding box center [398, 166] width 410 height 159
click at [351, 153] on pre "{ " conversation ": "Customer: Hello?" , " conversationId ": "68a32d034d56e8bcc…" at bounding box center [398, 166] width 410 height 159
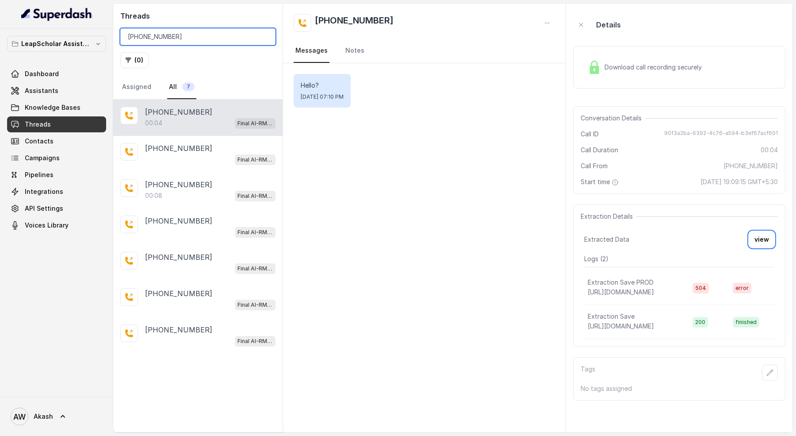
click at [188, 40] on input "[PHONE_NUMBER]" at bounding box center [197, 36] width 155 height 17
paste input "7387544958"
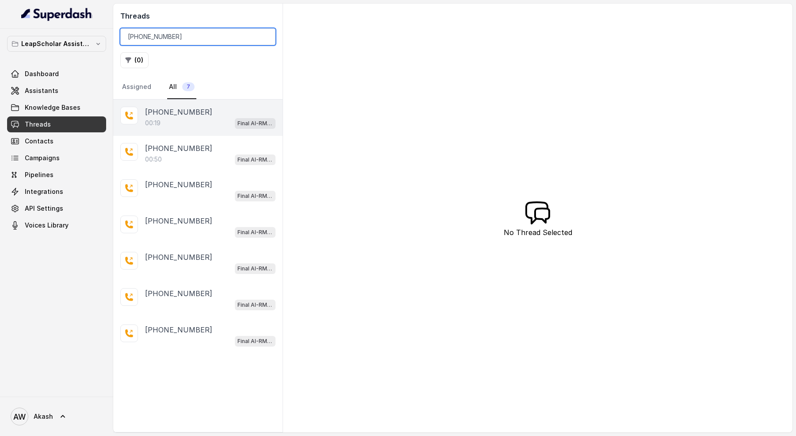
type input "[PHONE_NUMBER]"
click at [201, 115] on div "[PHONE_NUMBER]" at bounding box center [210, 112] width 131 height 11
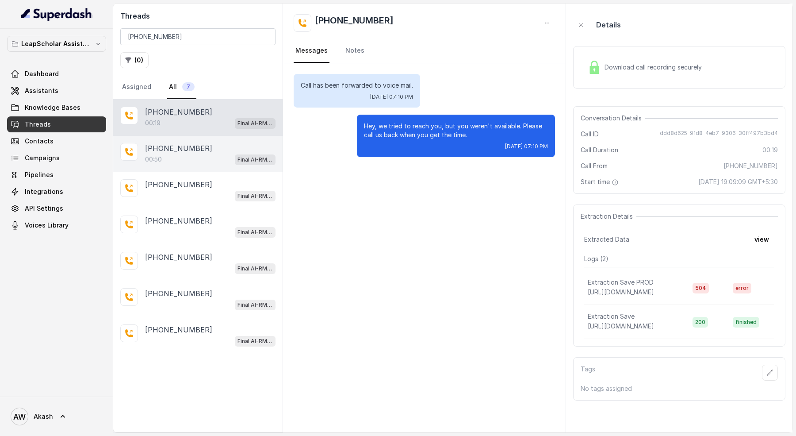
click at [218, 151] on div "[PHONE_NUMBER]" at bounding box center [210, 148] width 131 height 11
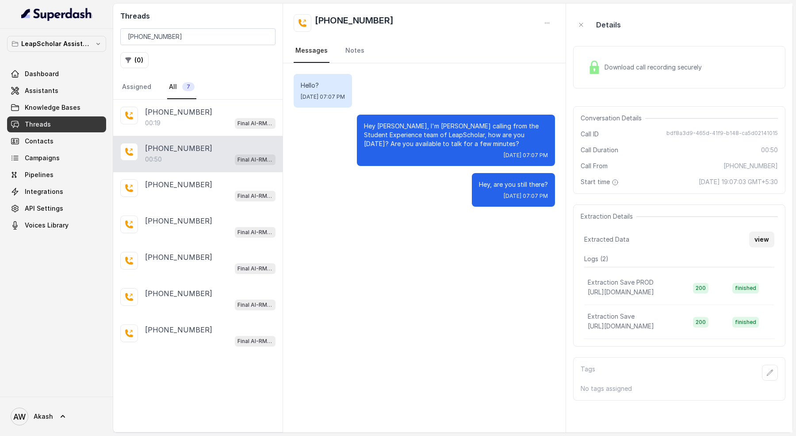
click at [759, 238] on button "view" at bounding box center [761, 239] width 25 height 16
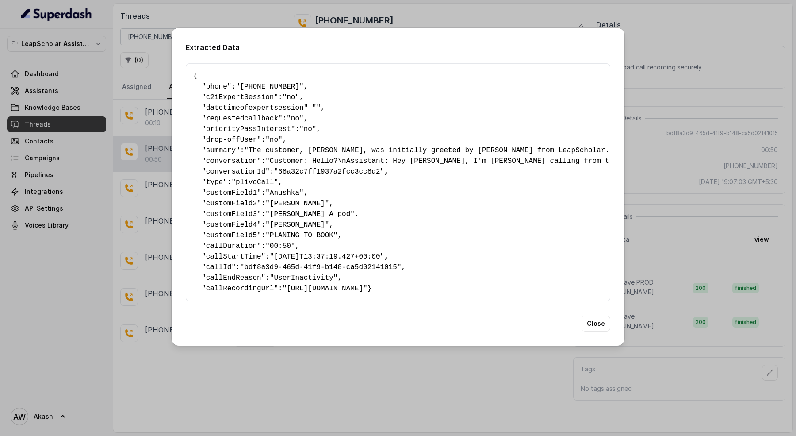
click at [260, 130] on span "priorityPassInterest" at bounding box center [248, 129] width 85 height 8
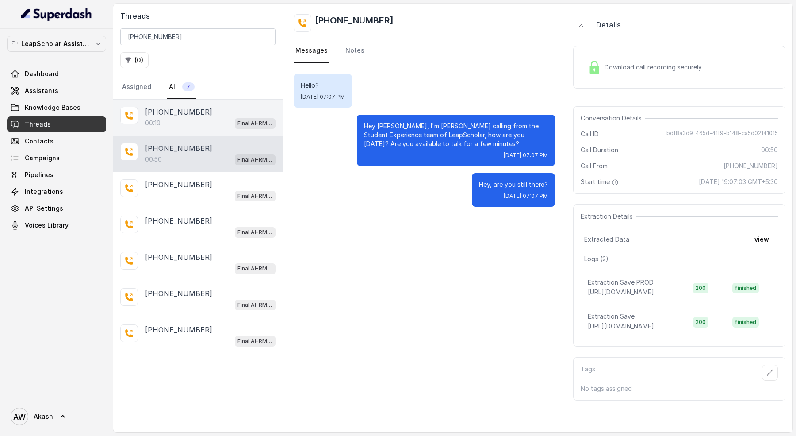
click at [211, 118] on div "00:19 Final AI-RM - Exam Not Yet Decided" at bounding box center [210, 123] width 131 height 12
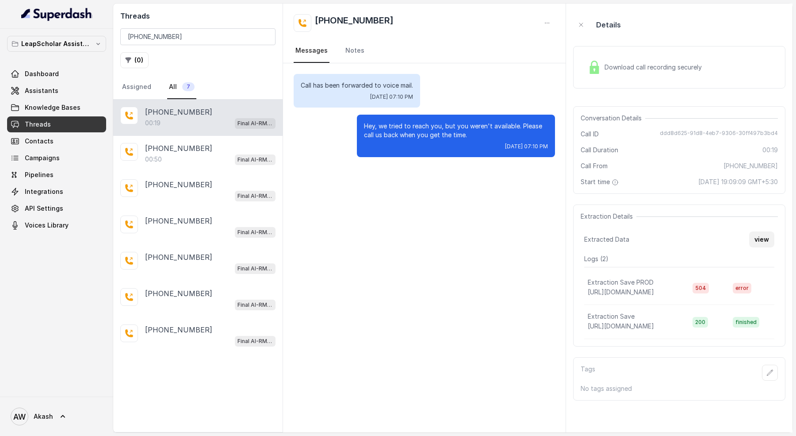
click at [770, 242] on button "view" at bounding box center [761, 239] width 25 height 16
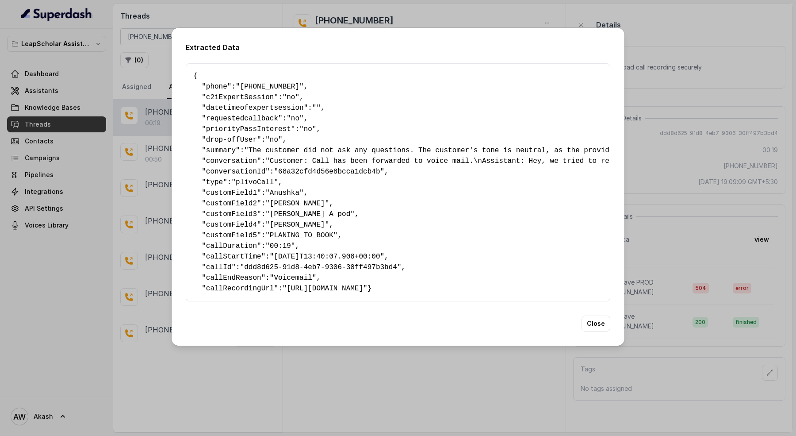
click at [302, 275] on span ""Voicemail"" at bounding box center [293, 278] width 47 height 8
click at [354, 275] on pre "{ " phone ": "[PHONE_NUMBER]" , " c2iExpertSession ": "no" , " datetimeofexpert…" at bounding box center [398, 182] width 410 height 223
click at [599, 325] on button "Close" at bounding box center [596, 323] width 29 height 16
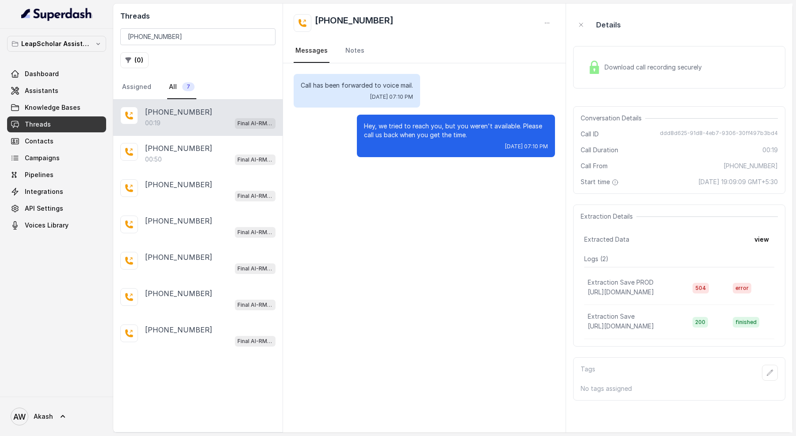
click at [712, 181] on span "[DATE] 19:09:09 GMT+5:30" at bounding box center [739, 181] width 80 height 9
click at [699, 183] on span "[DATE] 19:09:09 GMT+5:30" at bounding box center [739, 181] width 80 height 9
click at [441, 247] on div "Call has been forwarded to voice mail. [DATE] 07:10 PM Hey, we tried to reach y…" at bounding box center [424, 247] width 283 height 369
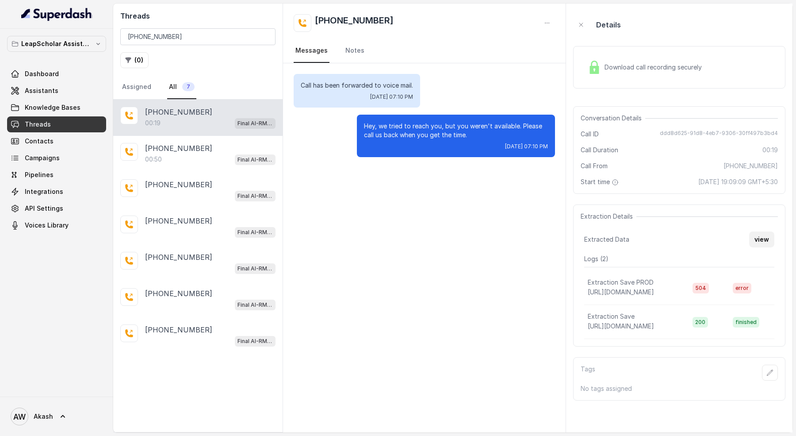
click at [765, 235] on button "view" at bounding box center [761, 239] width 25 height 16
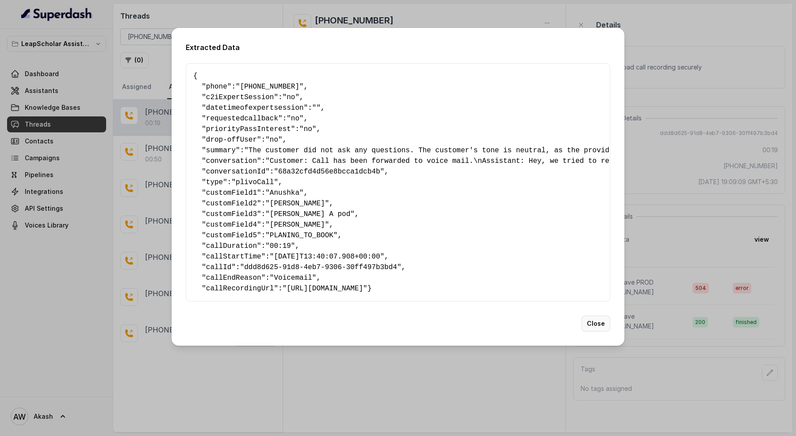
click at [606, 331] on button "Close" at bounding box center [596, 323] width 29 height 16
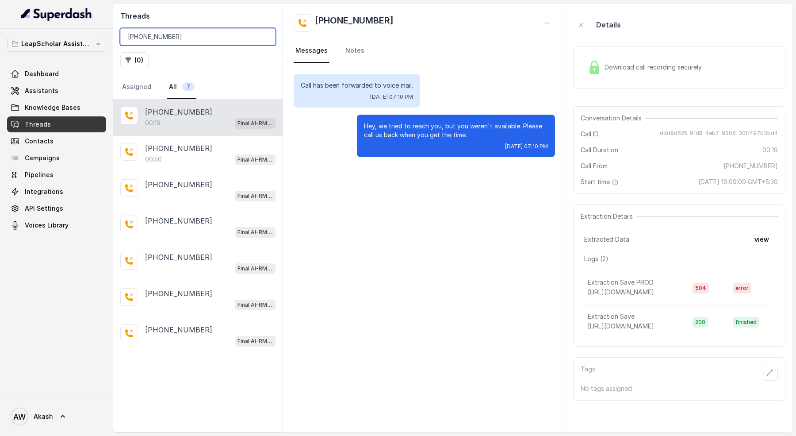
click at [224, 35] on input "[PHONE_NUMBER]" at bounding box center [197, 36] width 155 height 17
paste input "6383734237"
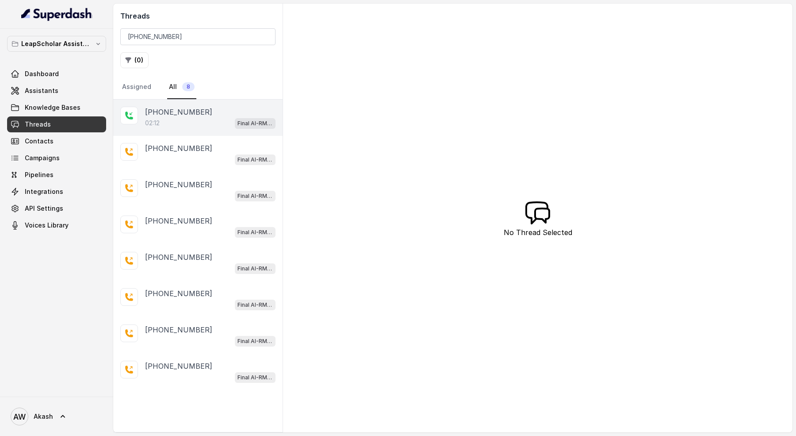
click at [195, 115] on p "[PHONE_NUMBER]" at bounding box center [178, 112] width 67 height 11
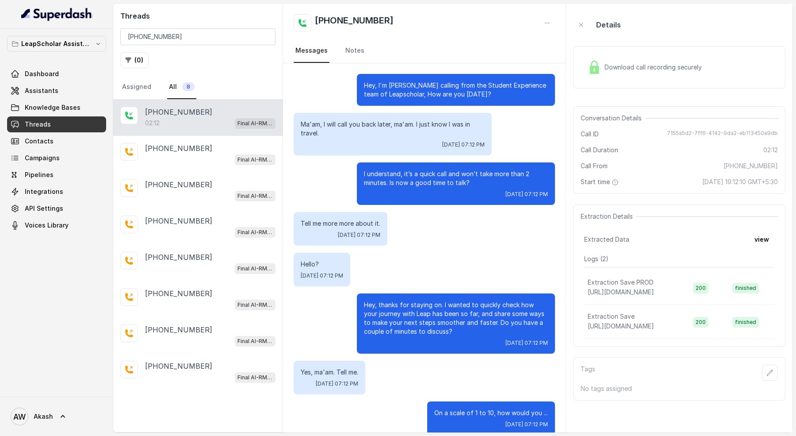
scroll to position [852, 0]
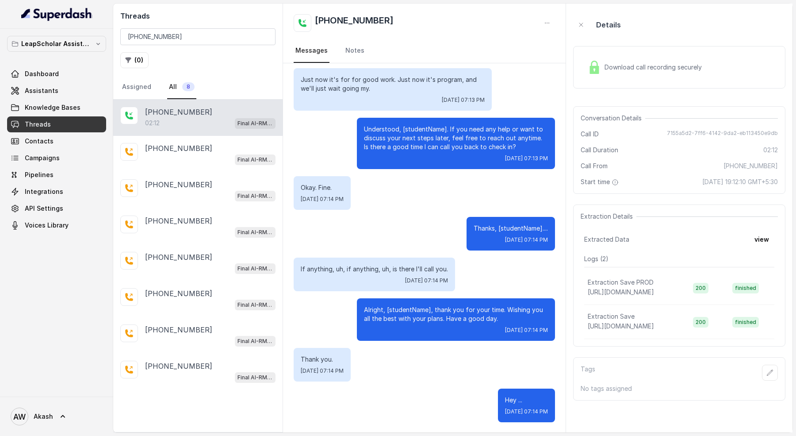
click at [711, 133] on span "7155a5d2-7ff6-4142-9da2-eb113450e9db" at bounding box center [722, 134] width 111 height 9
copy span "7155a5d2-7ff6-4142-9da2-eb113450e9db"
click at [711, 133] on span "7155a5d2-7ff6-4142-9da2-eb113450e9db" at bounding box center [722, 134] width 111 height 9
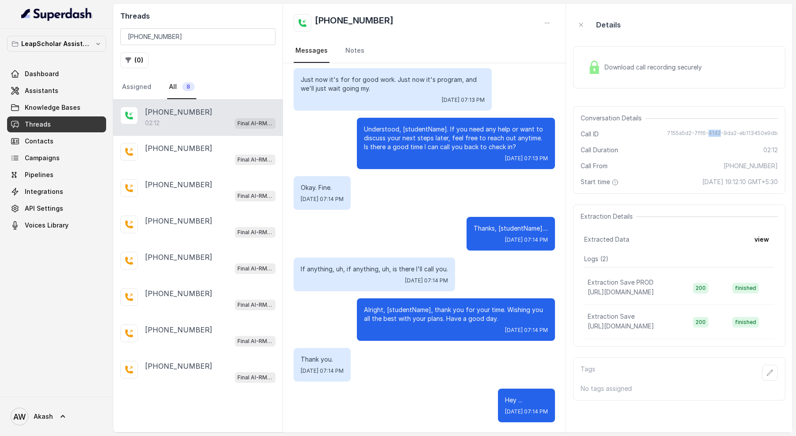
click at [711, 133] on span "7155a5d2-7ff6-4142-9da2-eb113450e9db" at bounding box center [722, 134] width 111 height 9
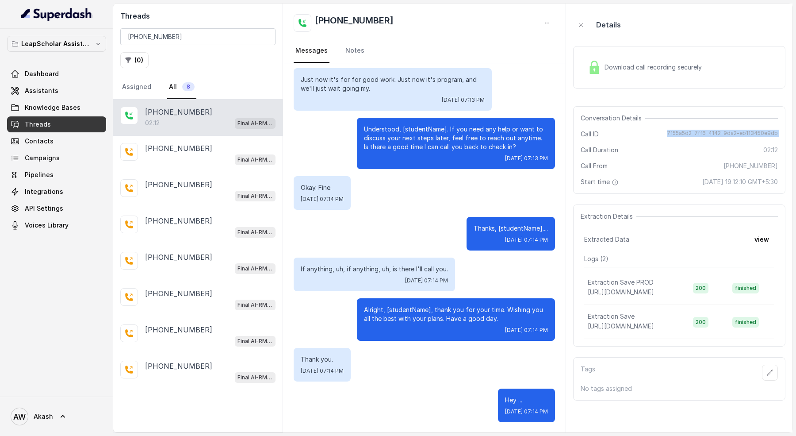
click at [711, 133] on span "7155a5d2-7ff6-4142-9da2-eb113450e9db" at bounding box center [722, 134] width 111 height 9
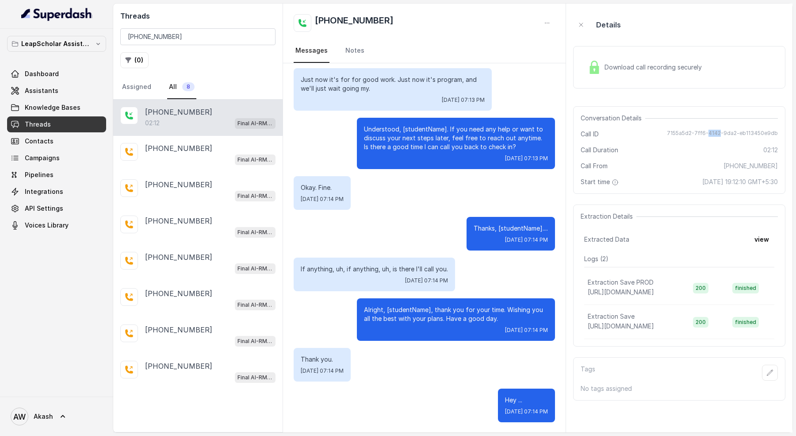
click at [711, 133] on span "7155a5d2-7ff6-4142-9da2-eb113450e9db" at bounding box center [722, 134] width 111 height 9
click at [174, 30] on input "[PHONE_NUMBER]" at bounding box center [197, 36] width 155 height 17
paste input "998833315"
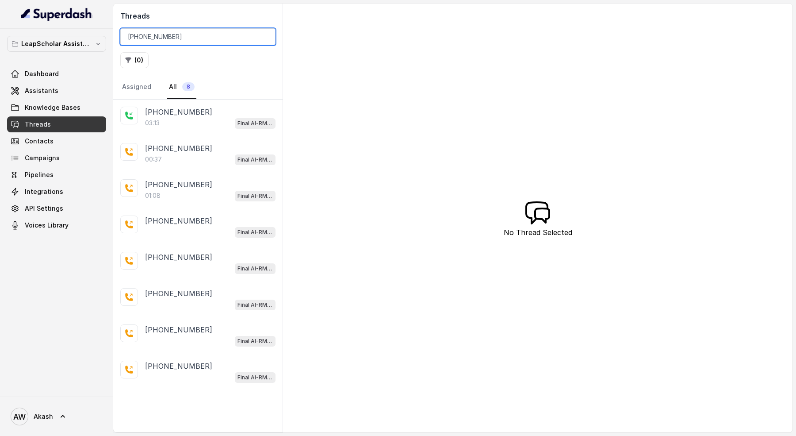
type input "[PHONE_NUMBER]"
click at [434, 79] on div "Threads [PHONE_NUMBER] ( 0 ) Assigned All 8 [PHONE_NUMBER]:13 Final AI-RM - Exa…" at bounding box center [453, 218] width 680 height 429
